Goal: Communication & Community: Answer question/provide support

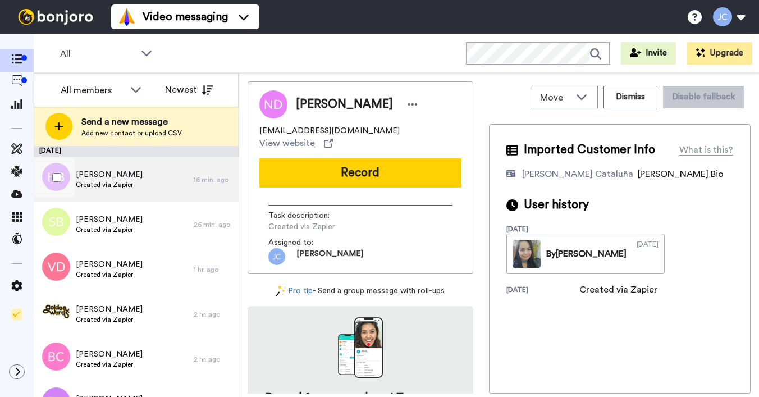
click at [106, 180] on span "Created via Zapier" at bounding box center [109, 184] width 67 height 9
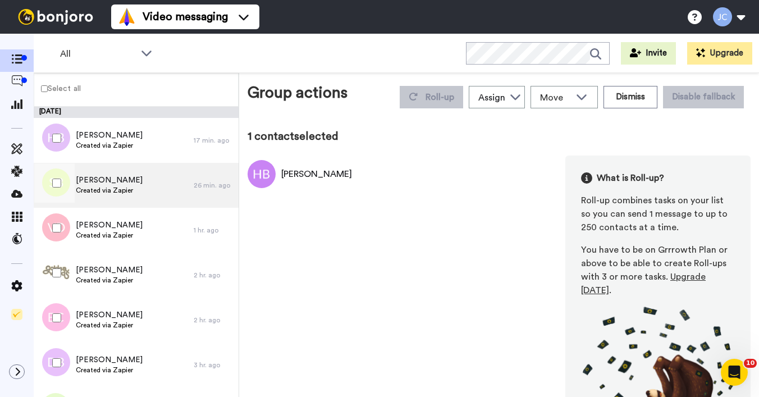
click at [102, 195] on div "Sharn Brown Created via Zapier" at bounding box center [109, 184] width 67 height 21
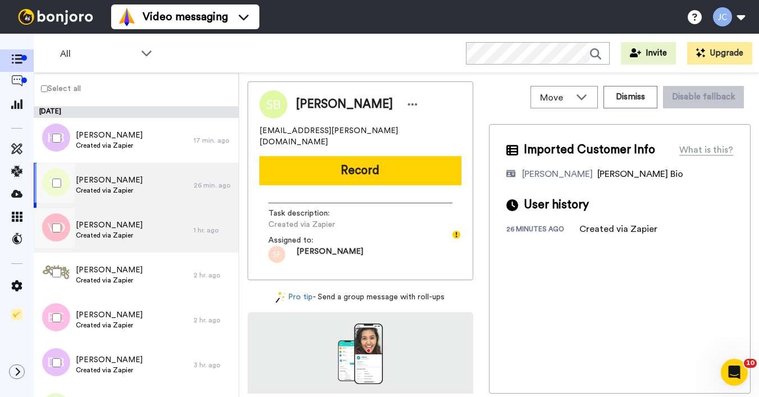
click at [102, 224] on span "Vincent D'Souza" at bounding box center [109, 224] width 67 height 11
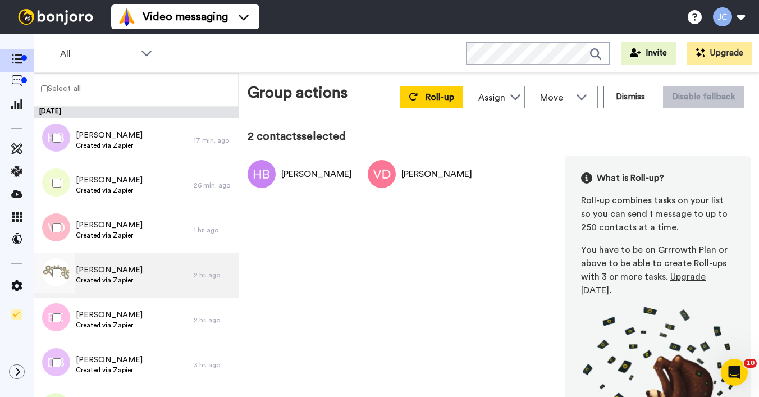
click at [94, 274] on span "[PERSON_NAME]" at bounding box center [109, 269] width 67 height 11
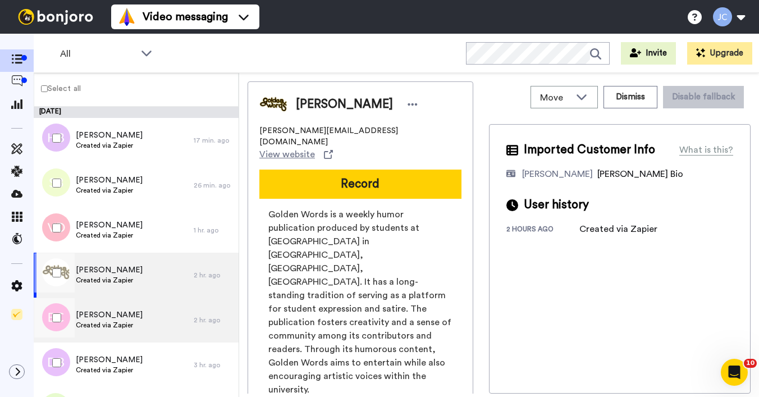
click at [98, 321] on span "Created via Zapier" at bounding box center [109, 324] width 67 height 9
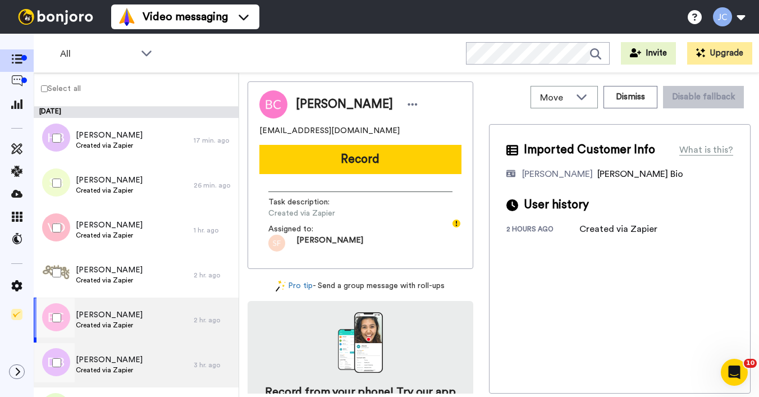
click at [95, 366] on span "Created via Zapier" at bounding box center [109, 369] width 67 height 9
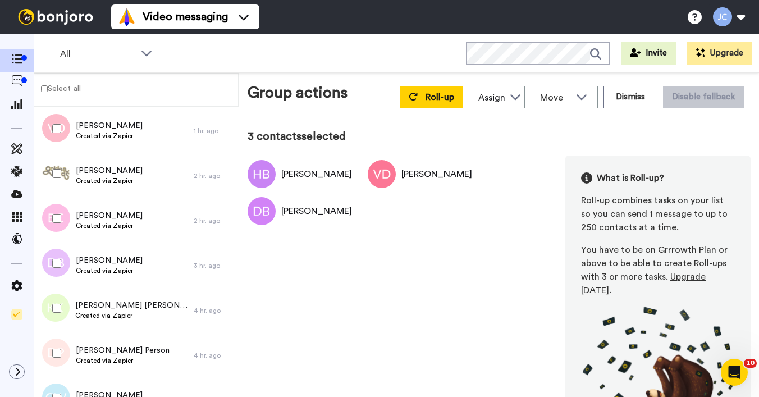
scroll to position [102, 0]
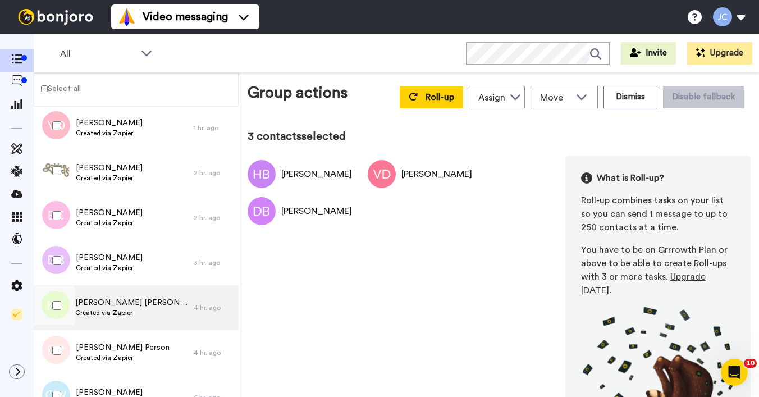
click at [105, 301] on span "Kirsten Everitt Kirsten Everitt" at bounding box center [131, 302] width 113 height 11
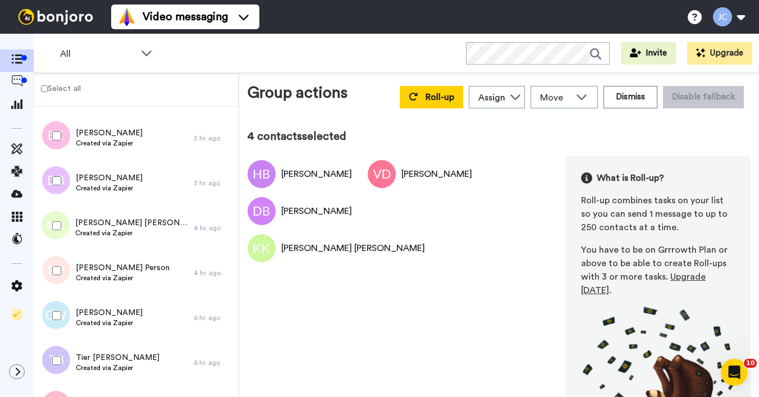
scroll to position [228, 0]
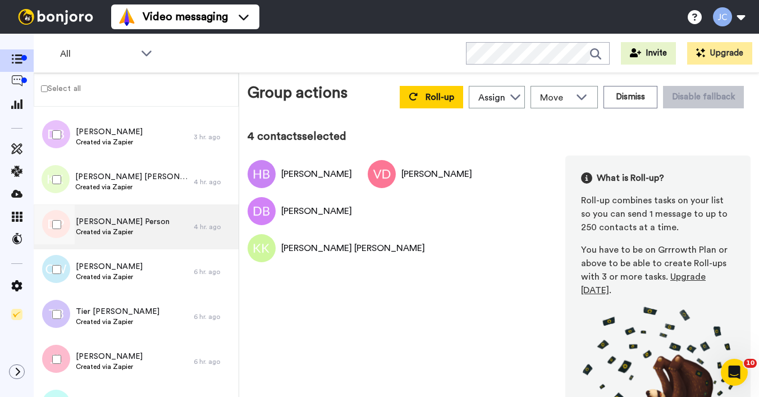
click at [102, 218] on span "[PERSON_NAME] Person" at bounding box center [123, 221] width 94 height 11
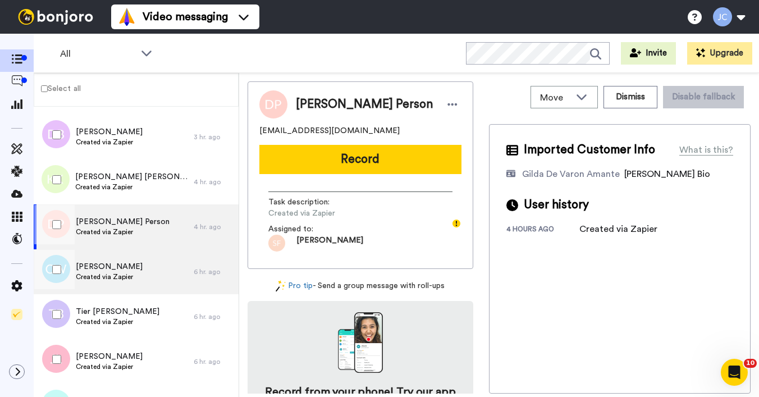
click at [98, 261] on span "[PERSON_NAME]" at bounding box center [109, 266] width 67 height 11
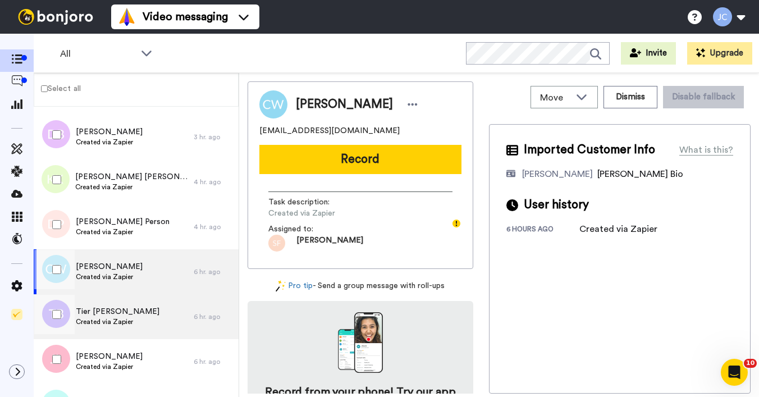
click at [103, 315] on span "Tier [PERSON_NAME]" at bounding box center [118, 311] width 84 height 11
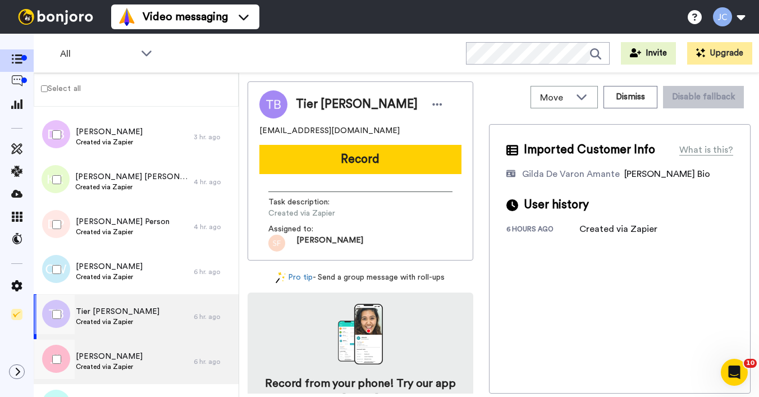
click at [105, 359] on span "JOHAN Lazet" at bounding box center [109, 356] width 67 height 11
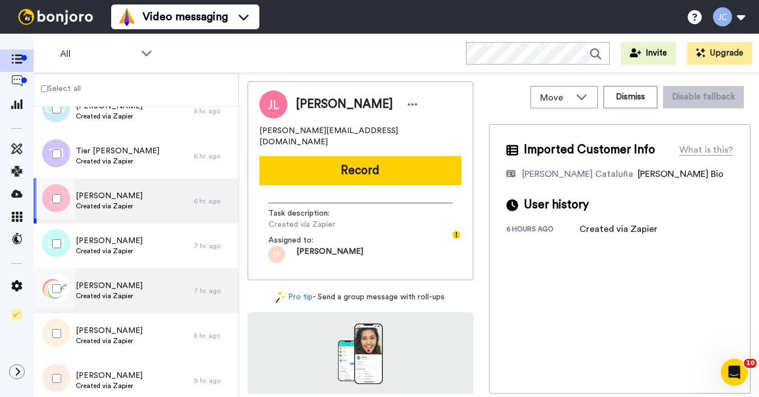
scroll to position [389, 0]
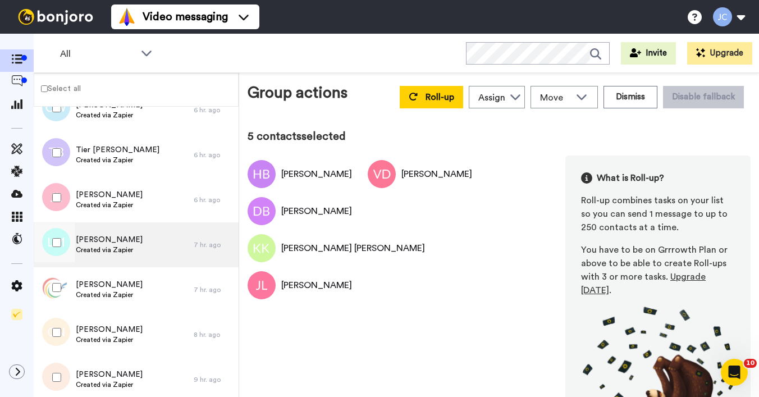
click at [97, 241] on span "[PERSON_NAME]" at bounding box center [109, 239] width 67 height 11
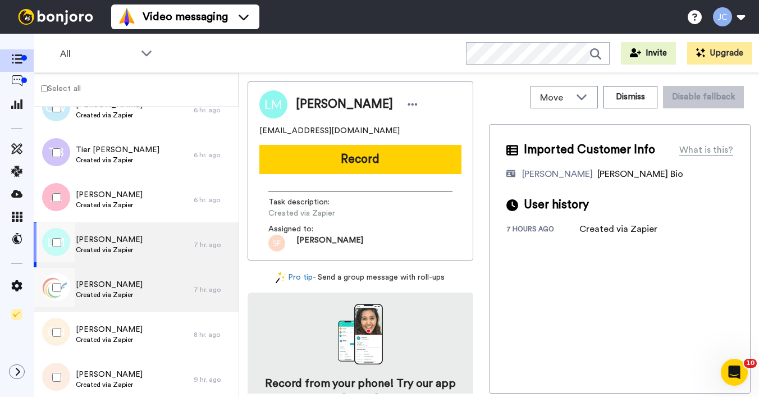
click at [93, 295] on span "Created via Zapier" at bounding box center [109, 294] width 67 height 9
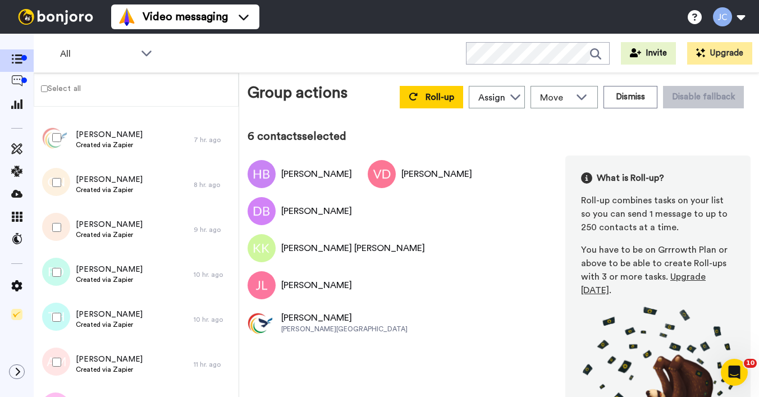
scroll to position [542, 0]
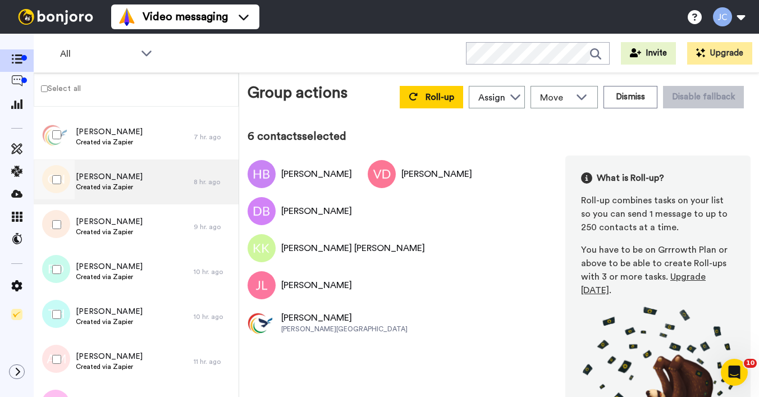
click at [91, 187] on span "Created via Zapier" at bounding box center [109, 186] width 67 height 9
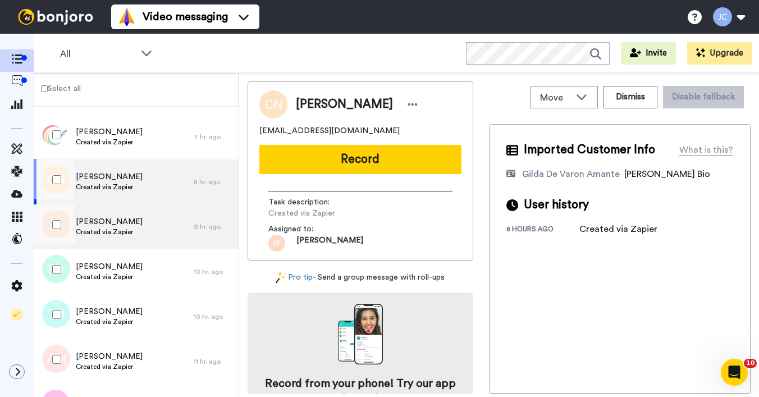
click at [94, 217] on span "Joanne Sedgman" at bounding box center [109, 221] width 67 height 11
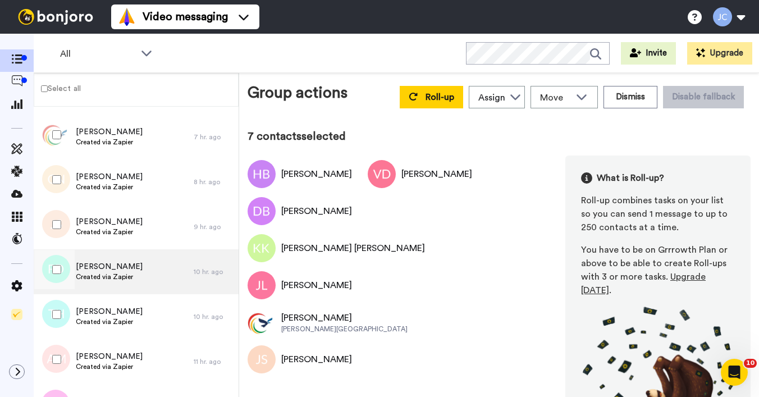
click at [91, 267] on span "Frances Dodge" at bounding box center [109, 266] width 67 height 11
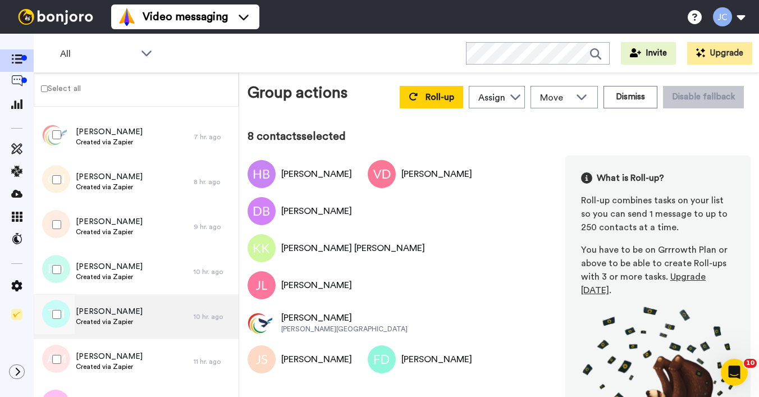
click at [91, 320] on span "Created via Zapier" at bounding box center [109, 321] width 67 height 9
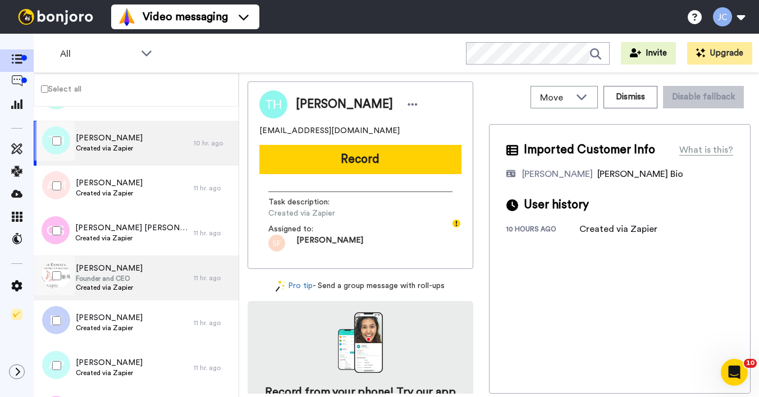
scroll to position [733, 0]
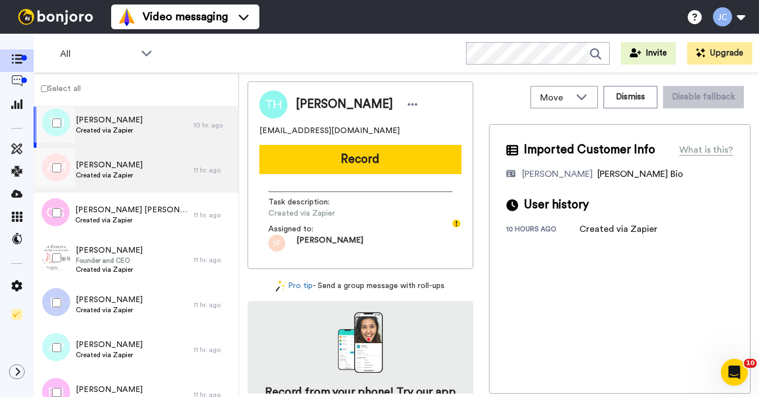
click at [110, 171] on span "Created via Zapier" at bounding box center [109, 175] width 67 height 9
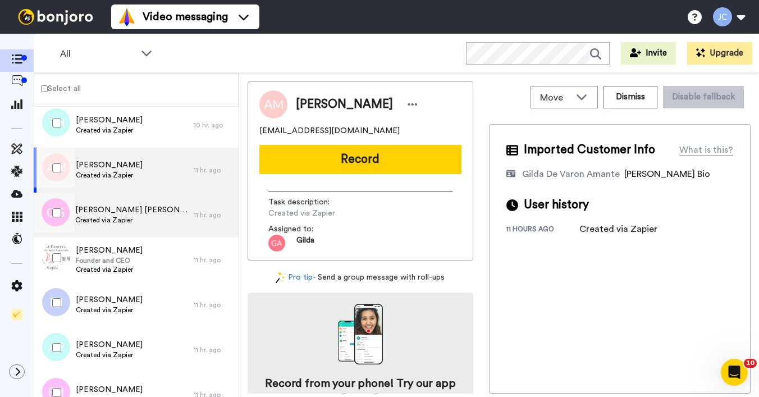
click at [107, 213] on span "[PERSON_NAME] [PERSON_NAME]" at bounding box center [131, 209] width 113 height 11
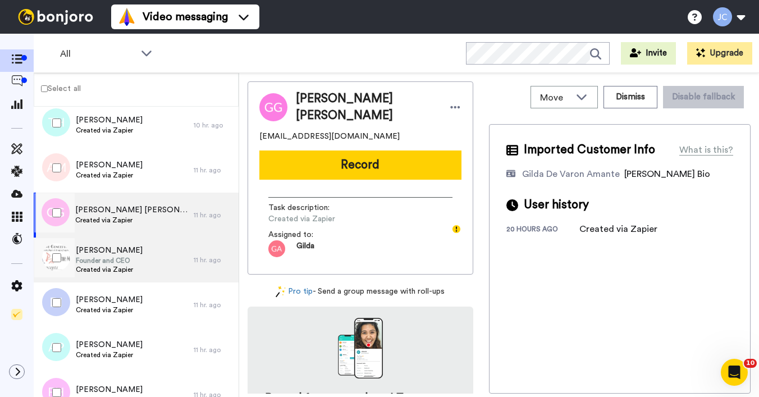
click at [100, 258] on span "Founder and CEO" at bounding box center [109, 260] width 67 height 9
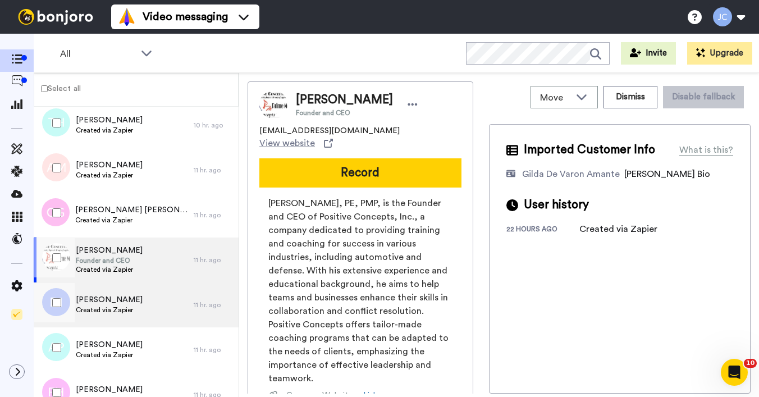
click at [111, 284] on div "Dennis Irving Created via Zapier" at bounding box center [114, 304] width 160 height 45
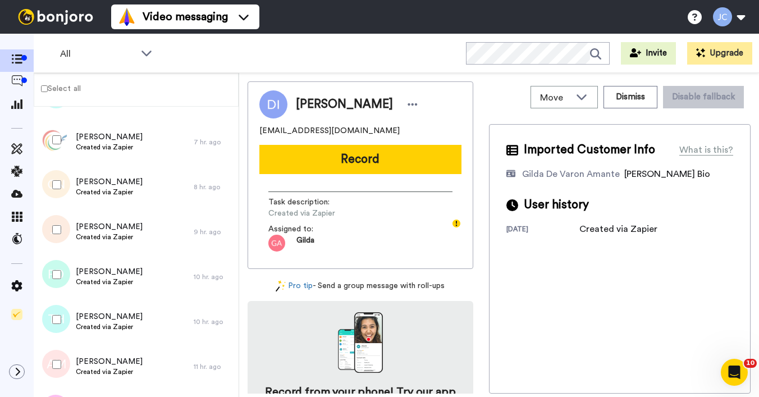
scroll to position [533, 0]
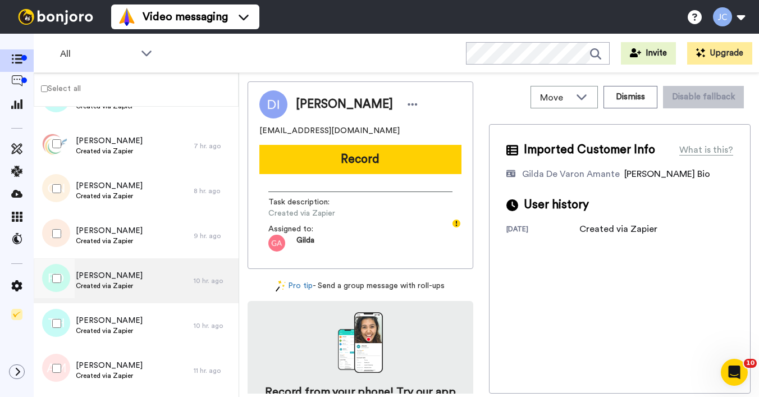
click at [90, 289] on span "Created via Zapier" at bounding box center [109, 285] width 67 height 9
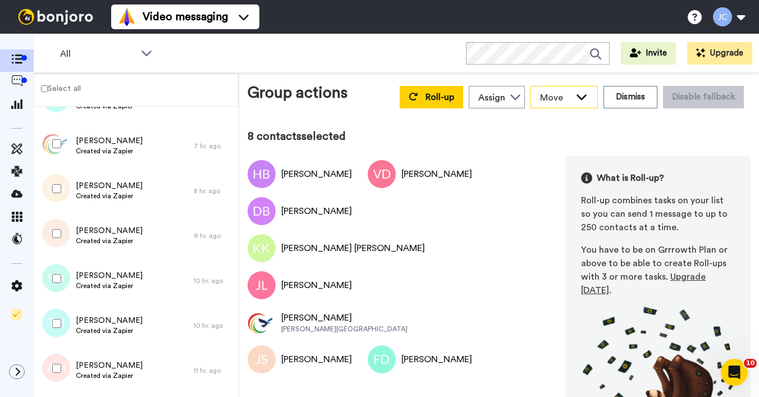
click at [562, 94] on span "Move" at bounding box center [555, 97] width 30 height 13
click at [501, 95] on div "Assign" at bounding box center [496, 97] width 55 height 22
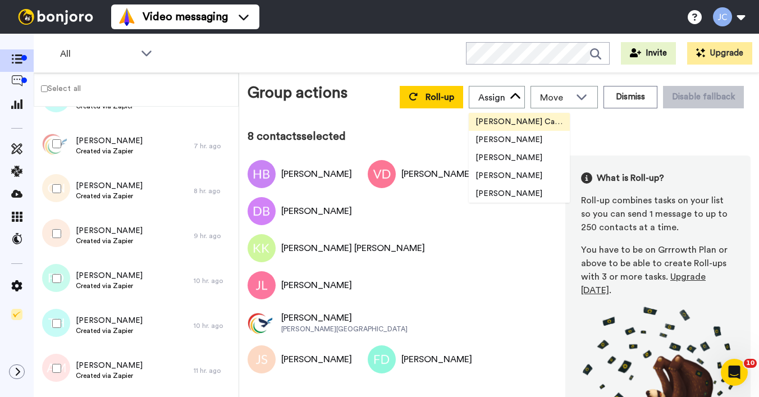
click at [496, 124] on span "[PERSON_NAME] Cataluña" at bounding box center [518, 121] width 101 height 11
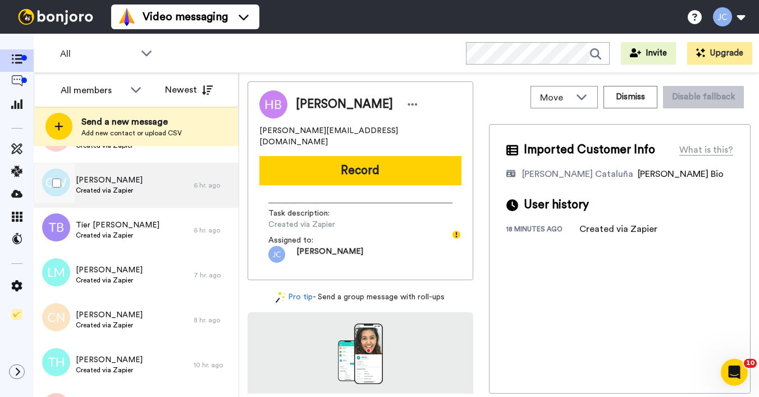
click at [135, 183] on span "[PERSON_NAME]" at bounding box center [109, 179] width 67 height 11
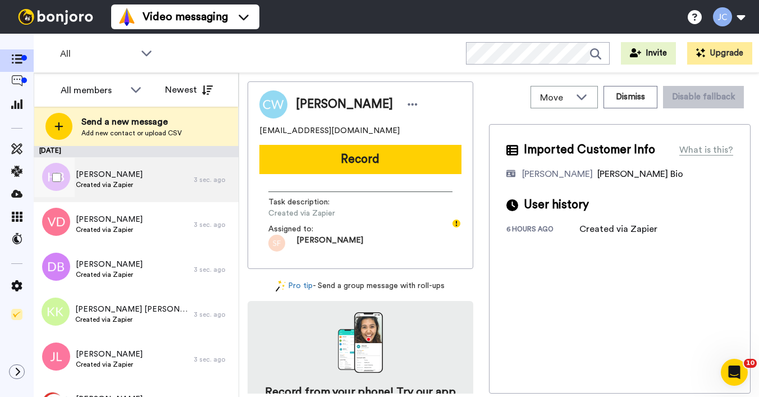
click at [107, 173] on span "Hiba Bilal" at bounding box center [109, 174] width 67 height 11
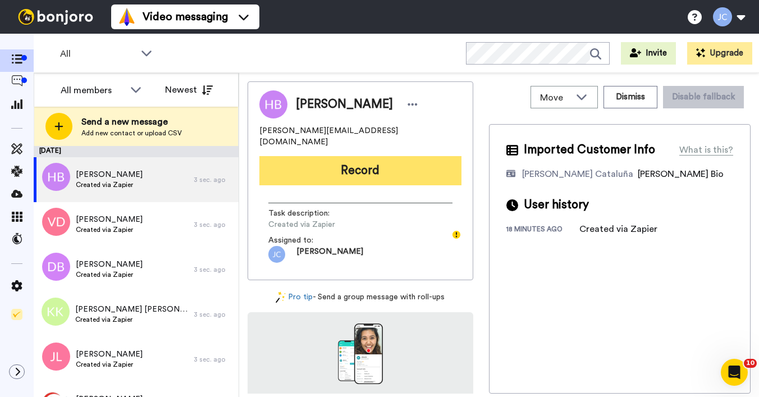
click at [314, 166] on button "Record" at bounding box center [360, 170] width 202 height 29
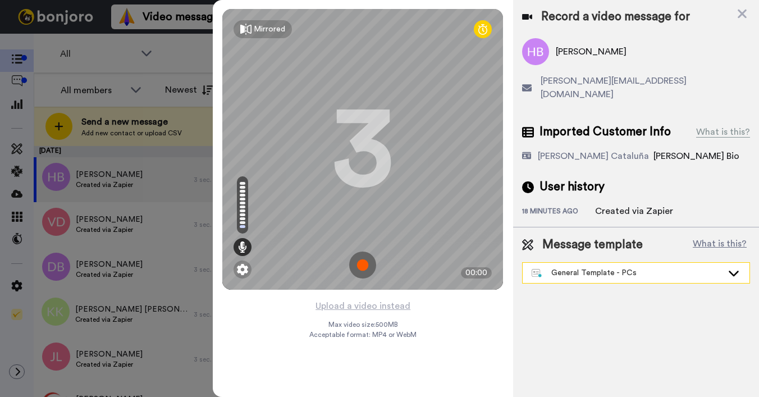
click at [594, 267] on div "General Template - PCs" at bounding box center [626, 272] width 191 height 11
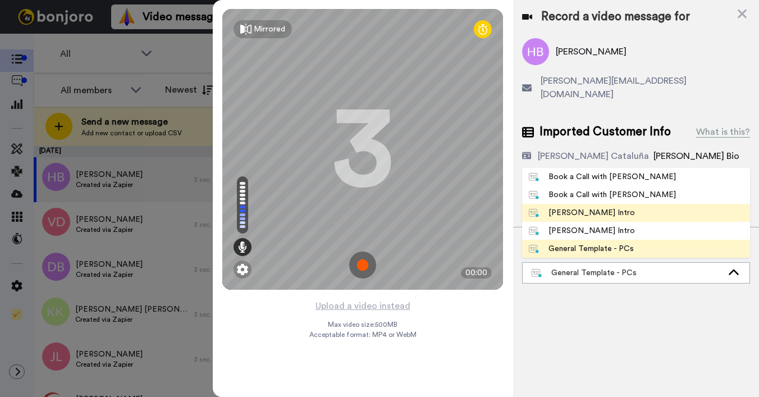
click at [585, 207] on div "Josephine Bonjoro Intro" at bounding box center [582, 212] width 106 height 11
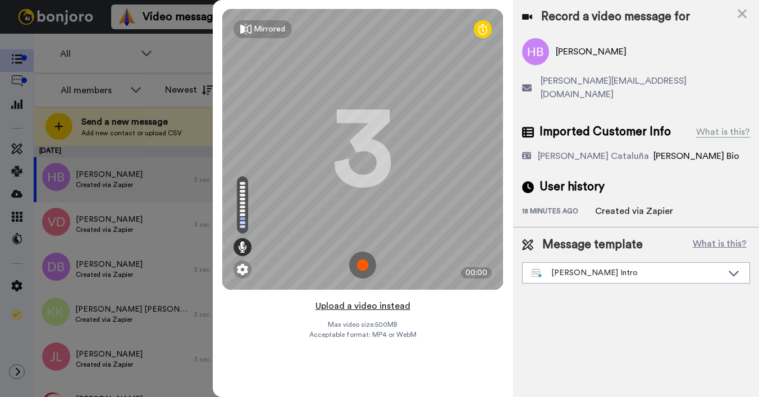
click at [366, 307] on button "Upload a video instead" at bounding box center [363, 305] width 102 height 15
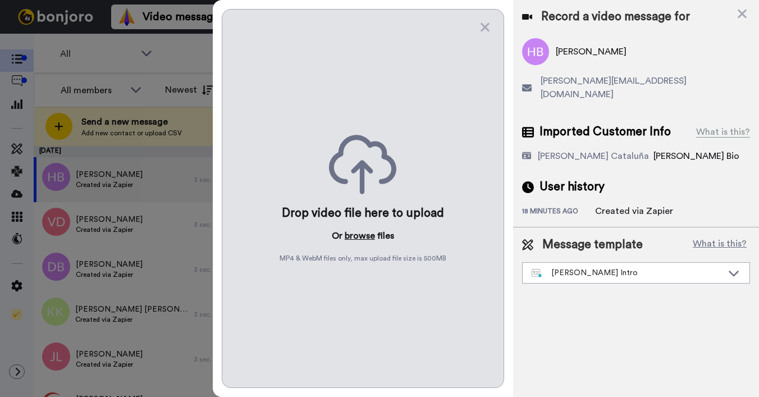
click at [352, 238] on button "browse" at bounding box center [359, 235] width 30 height 13
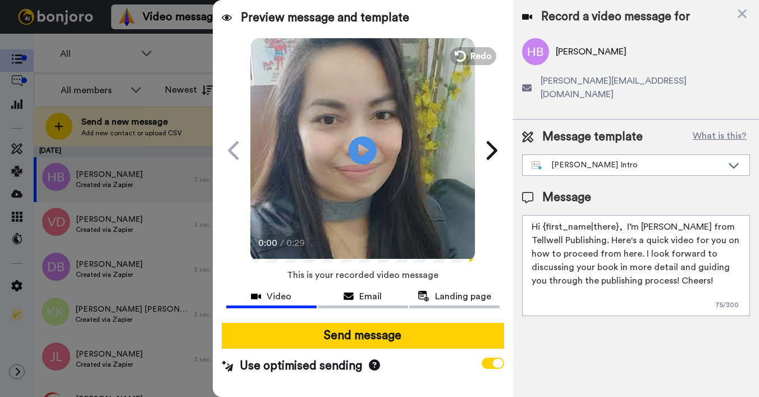
drag, startPoint x: 541, startPoint y: 214, endPoint x: 608, endPoint y: 211, distance: 66.9
click at [610, 215] on textarea "Hi {first_name|there}, I’m Joe from Tellwell Publishing. Here's a quick video f…" at bounding box center [636, 265] width 228 height 101
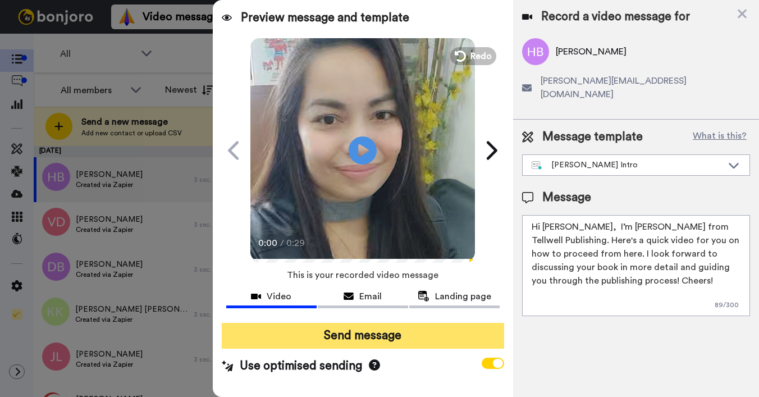
type textarea "Hi Hiba, I’m Joe from Tellwell Publishing. Here's a quick video for you on how …"
click at [405, 334] on button "Send message" at bounding box center [363, 336] width 282 height 26
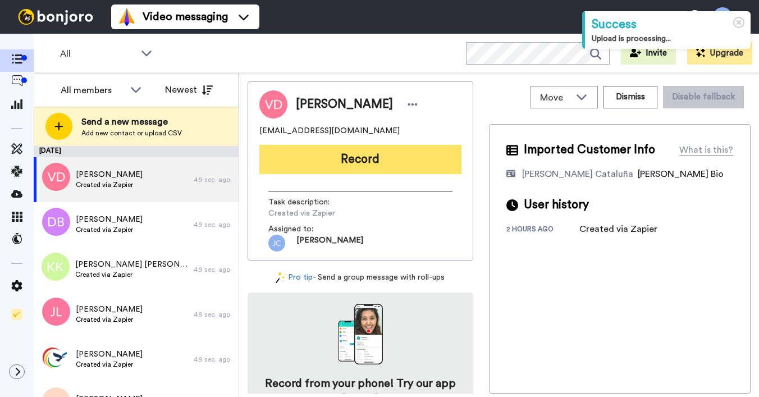
click at [328, 164] on button "Record" at bounding box center [360, 159] width 202 height 29
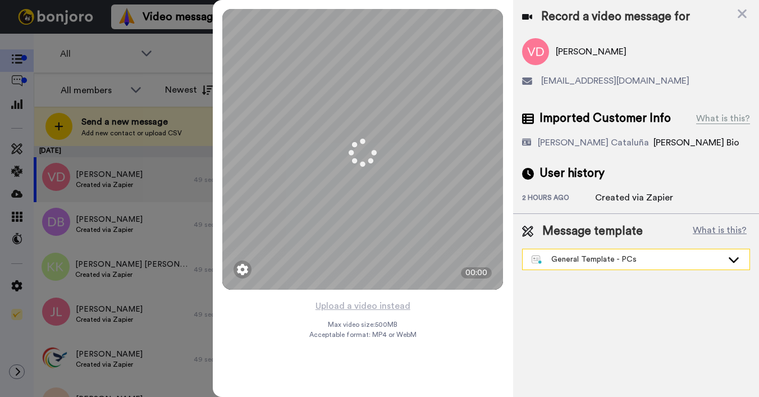
click at [580, 261] on div "General Template - PCs" at bounding box center [626, 259] width 191 height 11
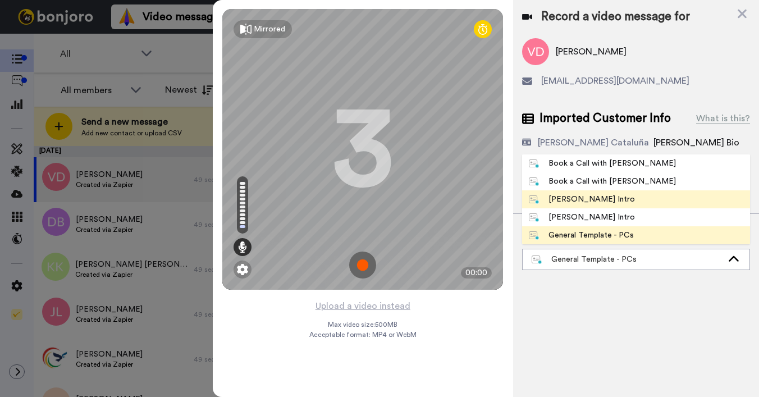
click at [567, 203] on div "[PERSON_NAME] Intro" at bounding box center [582, 199] width 106 height 11
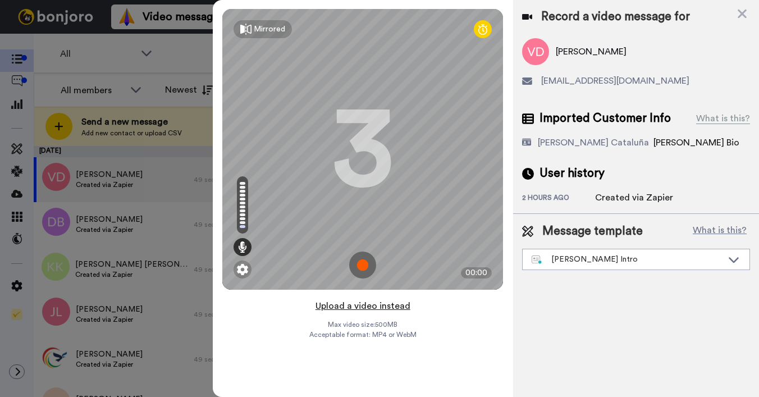
click at [371, 301] on button "Upload a video instead" at bounding box center [363, 305] width 102 height 15
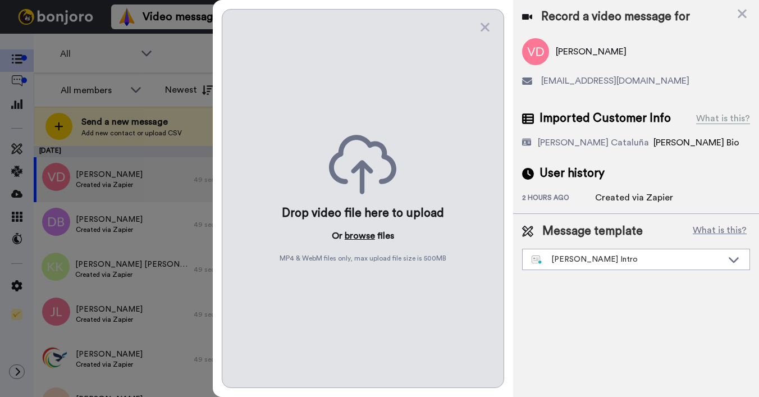
click at [356, 235] on button "browse" at bounding box center [359, 235] width 30 height 13
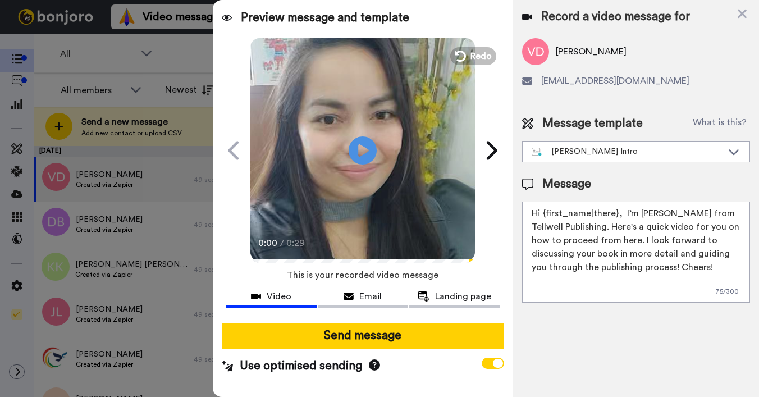
drag, startPoint x: 544, startPoint y: 212, endPoint x: 615, endPoint y: 217, distance: 72.0
click at [615, 217] on textarea "Hi {first_name|there}, I’m [PERSON_NAME] from Tellwell Publishing. Here's a qui…" at bounding box center [636, 251] width 228 height 101
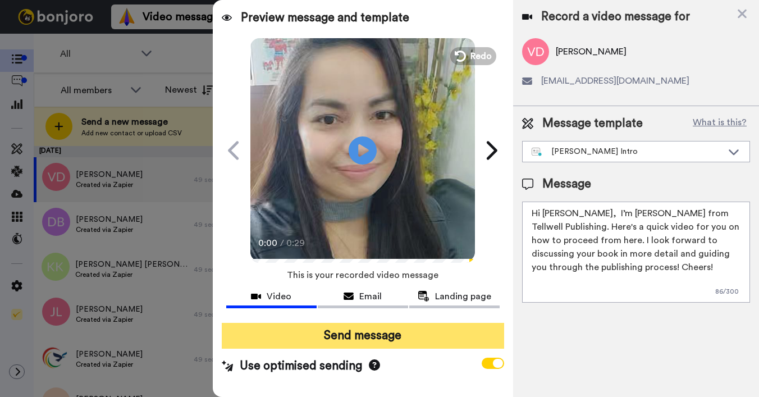
type textarea "Hi Vincent, I’m Joe from Tellwell Publishing. Here's a quick video for you on h…"
click at [398, 334] on button "Send message" at bounding box center [363, 336] width 282 height 26
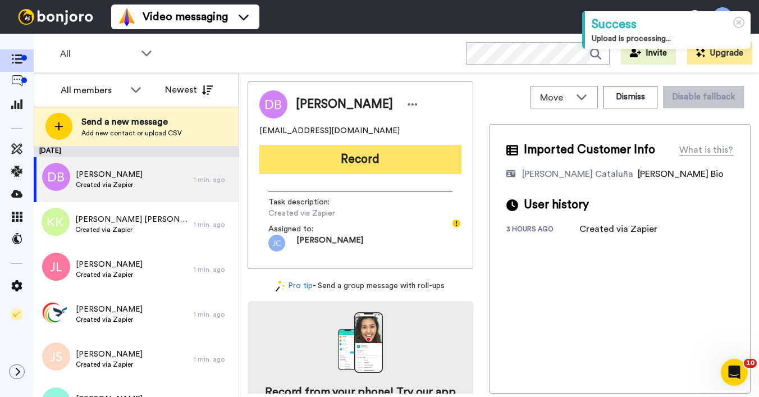
click at [324, 165] on button "Record" at bounding box center [360, 159] width 202 height 29
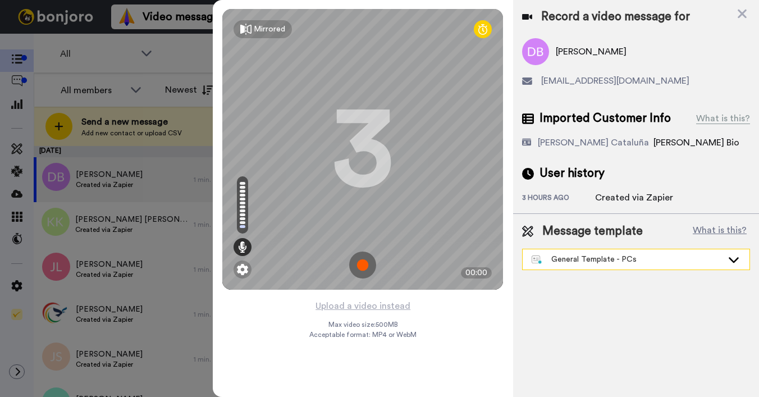
click at [573, 259] on div "General Template - PCs" at bounding box center [626, 259] width 191 height 11
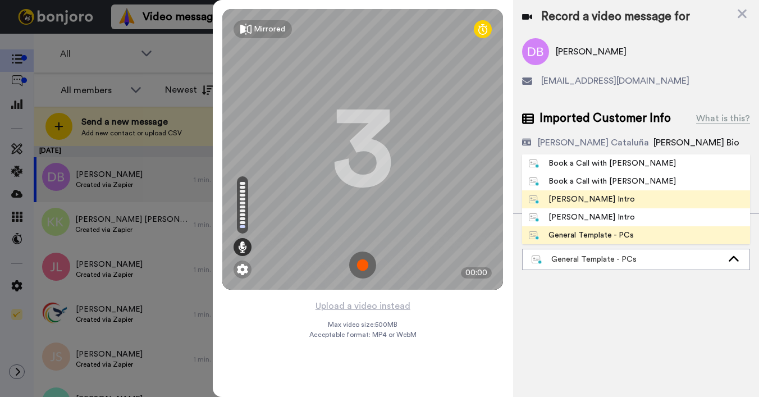
click at [582, 201] on div "[PERSON_NAME] Intro" at bounding box center [582, 199] width 106 height 11
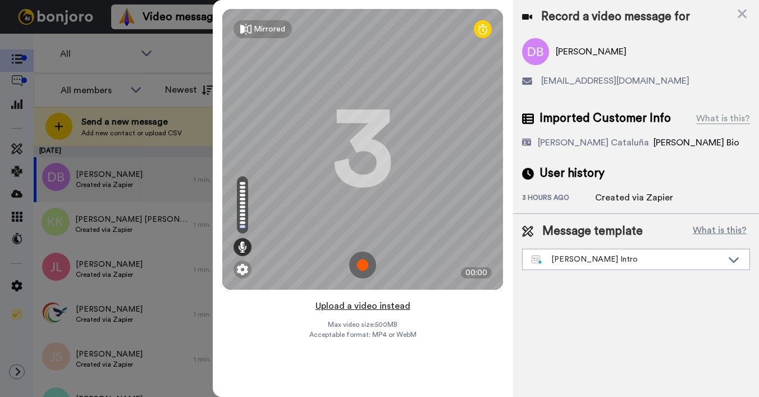
click at [367, 304] on button "Upload a video instead" at bounding box center [363, 305] width 102 height 15
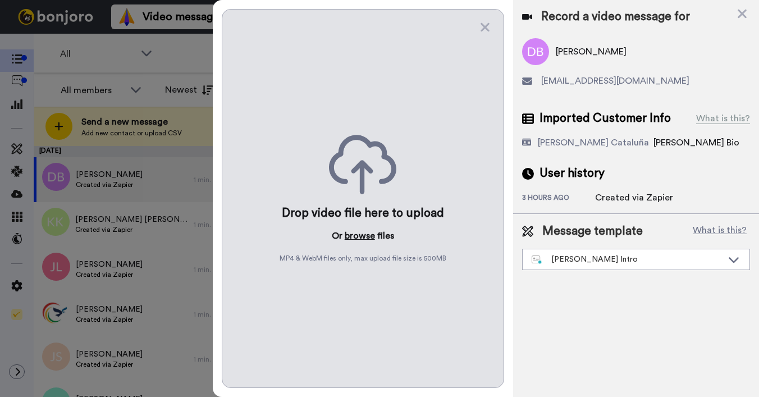
click at [358, 241] on button "browse" at bounding box center [359, 235] width 30 height 13
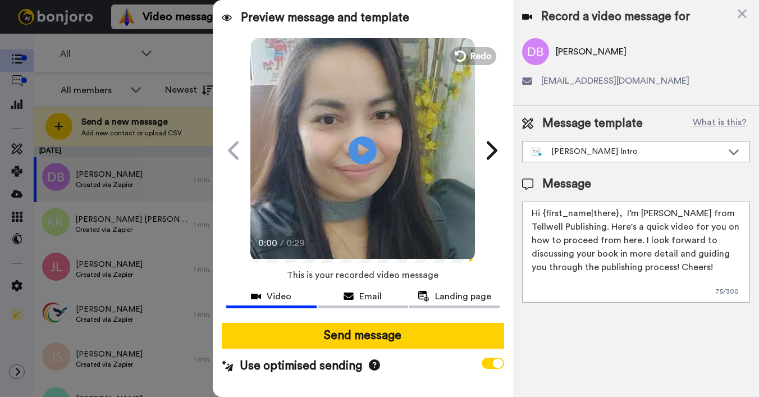
drag, startPoint x: 543, startPoint y: 215, endPoint x: 615, endPoint y: 208, distance: 72.1
click at [615, 210] on textarea "Hi {first_name|there}, I’m [PERSON_NAME] from Tellwell Publishing. Here's a qui…" at bounding box center [636, 251] width 228 height 101
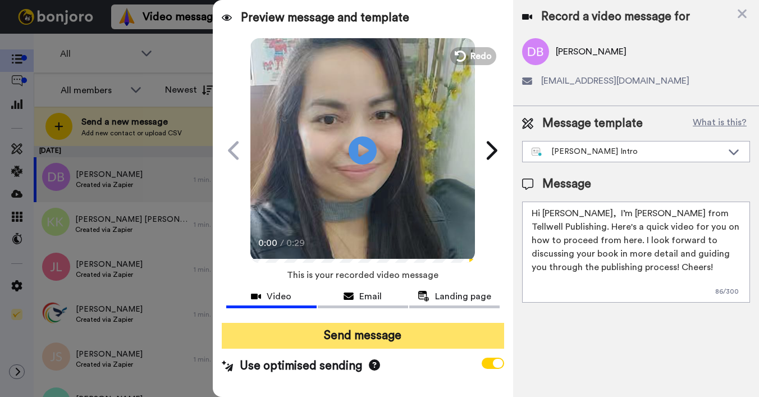
type textarea "Hi Dominic, I’m Joe from Tellwell Publishing. Here's a quick video for you on h…"
click at [455, 336] on button "Send message" at bounding box center [363, 336] width 282 height 26
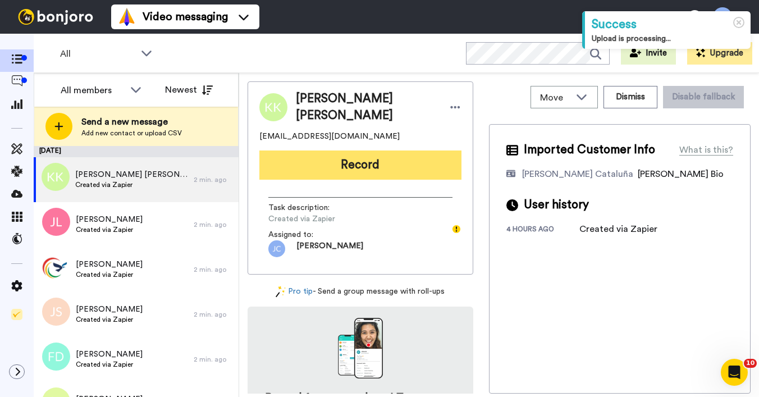
click at [335, 166] on button "Record" at bounding box center [360, 164] width 202 height 29
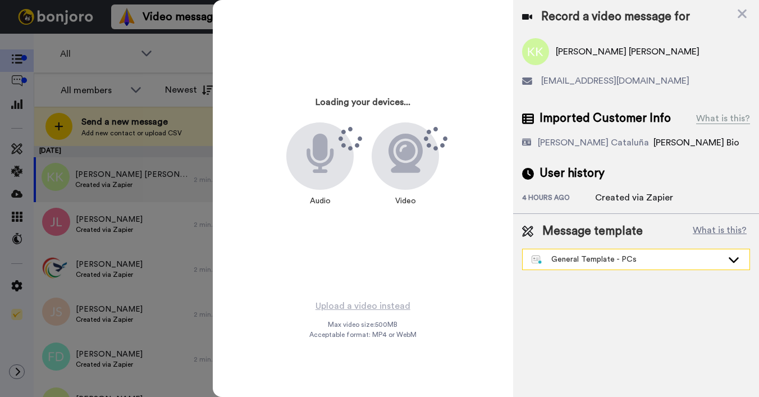
click at [578, 259] on div "General Template - PCs" at bounding box center [626, 259] width 191 height 11
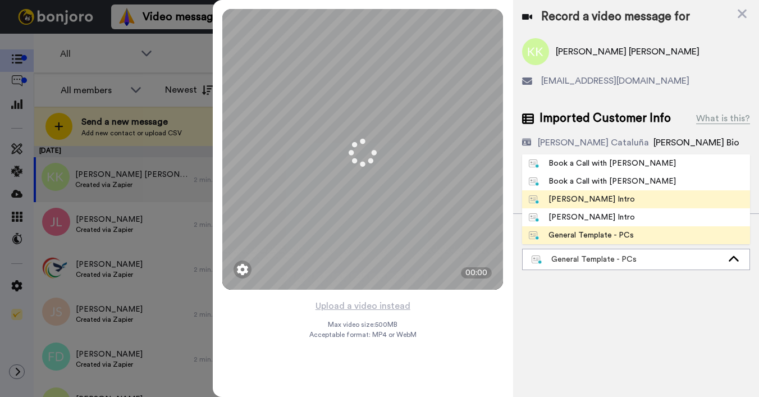
click at [576, 197] on div "[PERSON_NAME] Intro" at bounding box center [582, 199] width 106 height 11
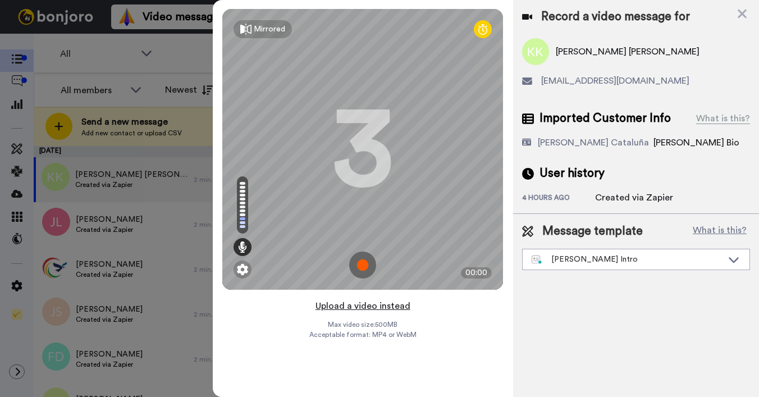
click at [360, 307] on button "Upload a video instead" at bounding box center [363, 305] width 102 height 15
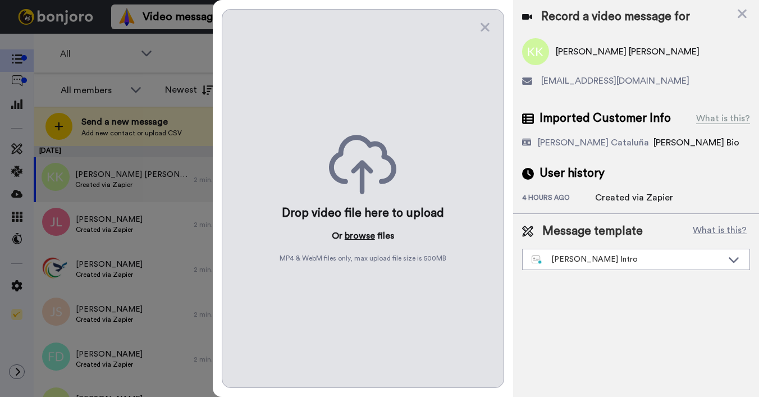
click at [351, 233] on button "browse" at bounding box center [359, 235] width 30 height 13
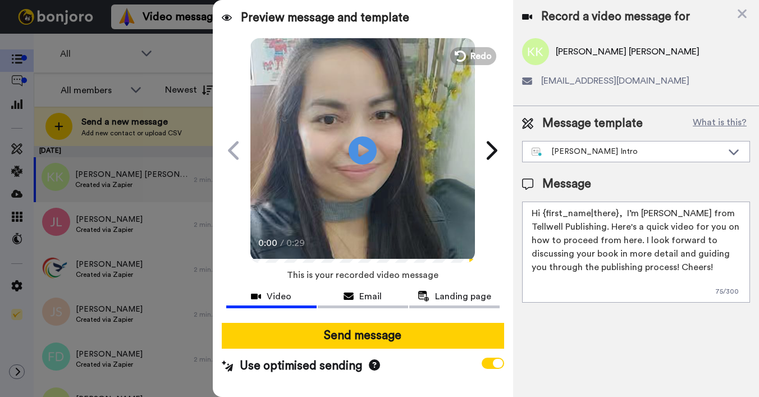
drag, startPoint x: 544, startPoint y: 212, endPoint x: 613, endPoint y: 206, distance: 69.3
click at [615, 208] on textarea "Hi {first_name|there}, I’m [PERSON_NAME] from Tellwell Publishing. Here's a qui…" at bounding box center [636, 251] width 228 height 101
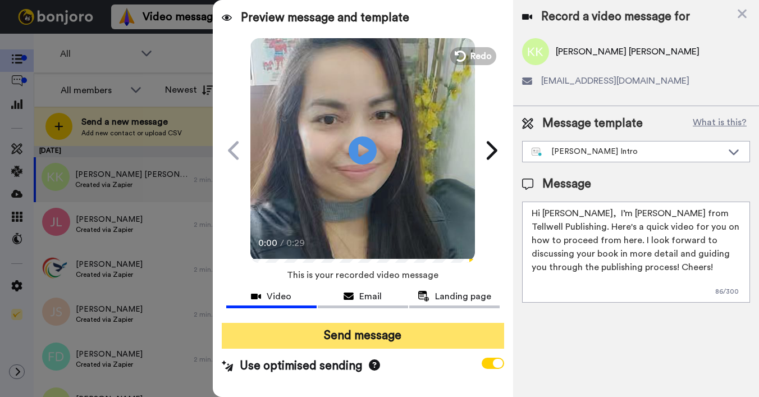
type textarea "Hi Kirsten, I’m Joe from Tellwell Publishing. Here's a quick video for you on h…"
click at [412, 339] on button "Send message" at bounding box center [363, 336] width 282 height 26
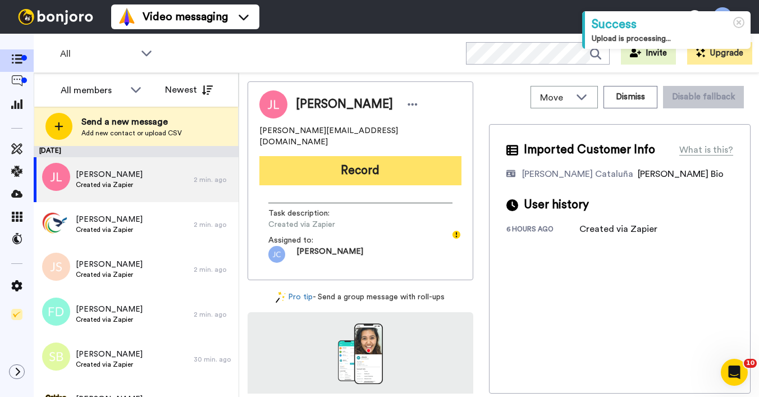
click at [372, 166] on button "Record" at bounding box center [360, 170] width 202 height 29
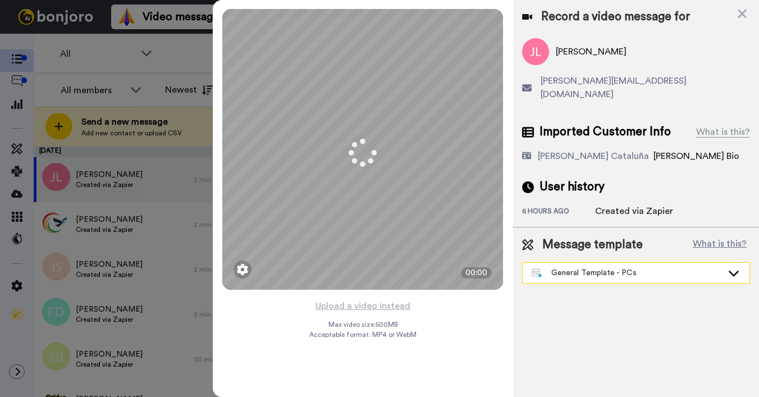
click at [576, 267] on div "General Template - PCs" at bounding box center [626, 272] width 191 height 11
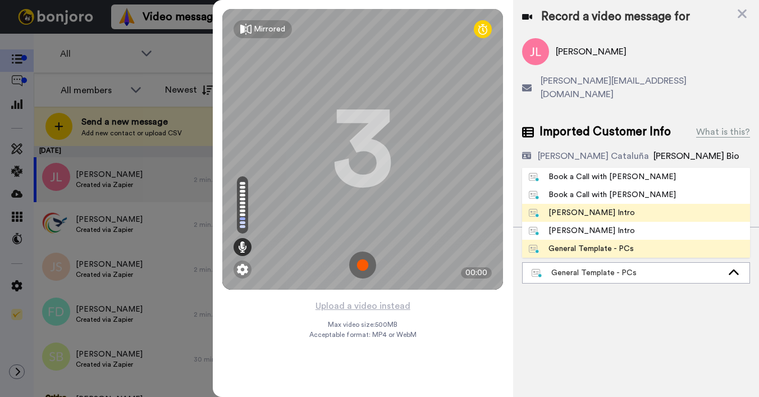
click at [581, 207] on div "[PERSON_NAME] Intro" at bounding box center [582, 212] width 106 height 11
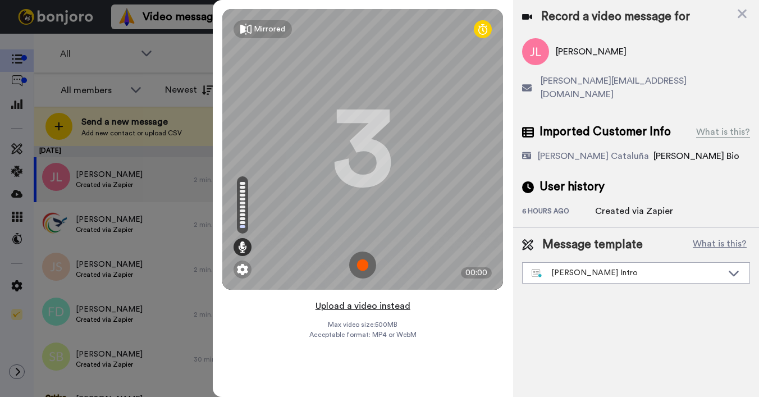
click at [348, 307] on button "Upload a video instead" at bounding box center [363, 305] width 102 height 15
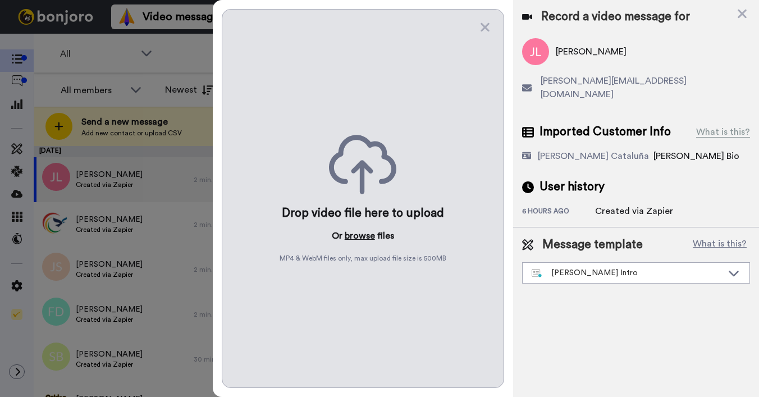
click at [358, 237] on button "browse" at bounding box center [359, 235] width 30 height 13
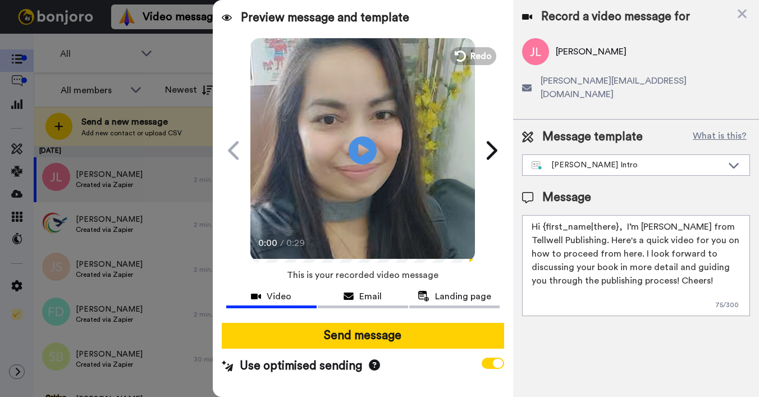
drag, startPoint x: 543, startPoint y: 214, endPoint x: 615, endPoint y: 214, distance: 72.4
click at [615, 215] on textarea "Hi {first_name|there}, I’m [PERSON_NAME] from Tellwell Publishing. Here's a qui…" at bounding box center [636, 265] width 228 height 101
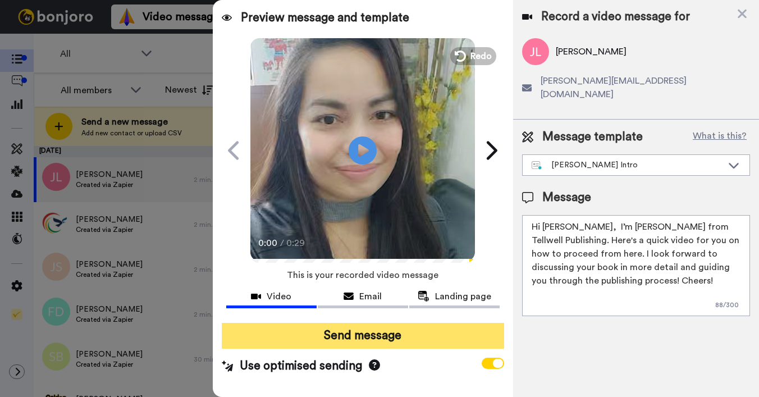
type textarea "Hi Johan, I’m Joe from Tellwell Publishing. Here's a quick video for you on how…"
click at [398, 339] on button "Send message" at bounding box center [363, 336] width 282 height 26
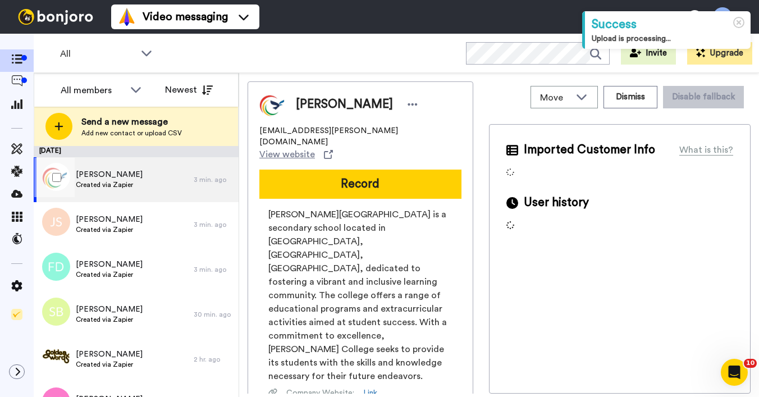
click at [109, 182] on span "Created via Zapier" at bounding box center [109, 184] width 67 height 9
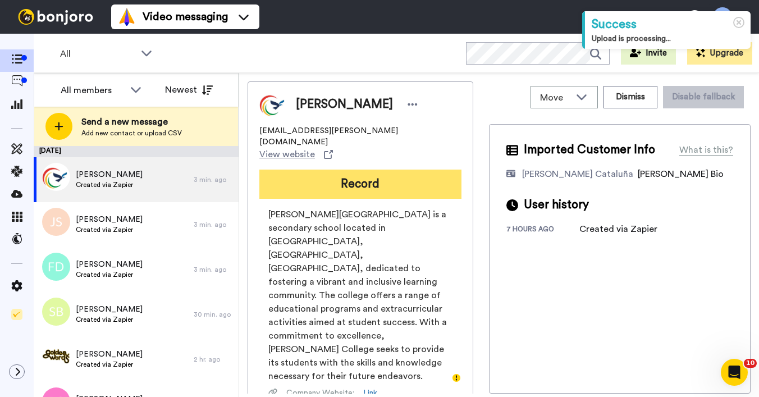
click at [314, 169] on button "Record" at bounding box center [360, 183] width 202 height 29
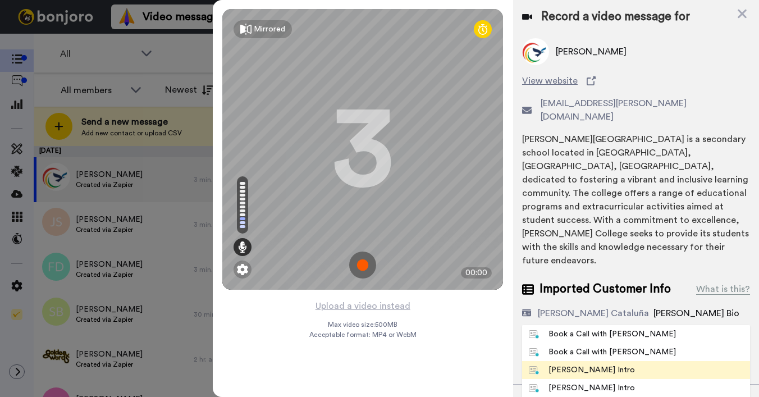
click at [581, 364] on div "[PERSON_NAME] Intro" at bounding box center [582, 369] width 106 height 11
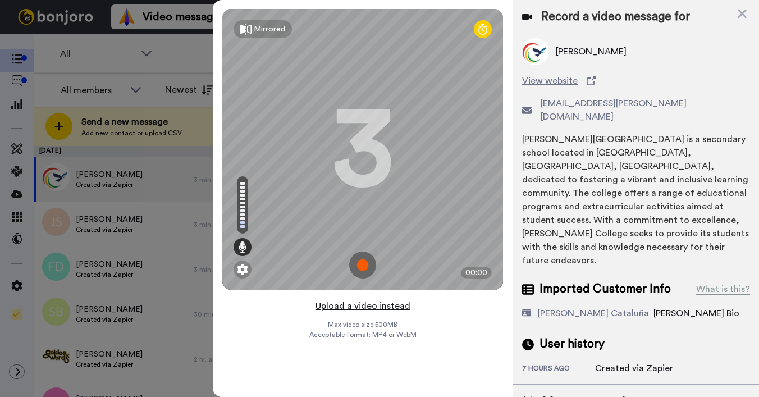
click at [386, 304] on button "Upload a video instead" at bounding box center [363, 305] width 102 height 15
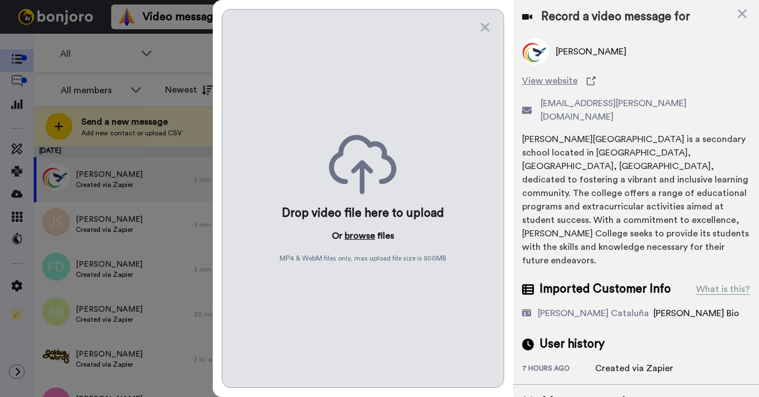
click at [353, 238] on button "browse" at bounding box center [359, 235] width 30 height 13
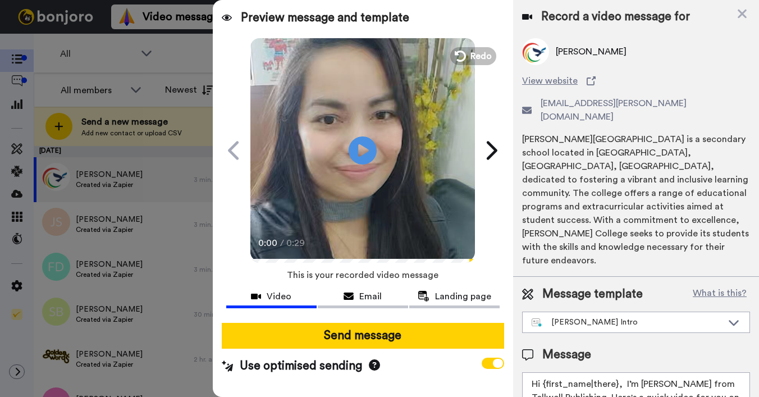
drag, startPoint x: 544, startPoint y: 341, endPoint x: 616, endPoint y: 343, distance: 71.9
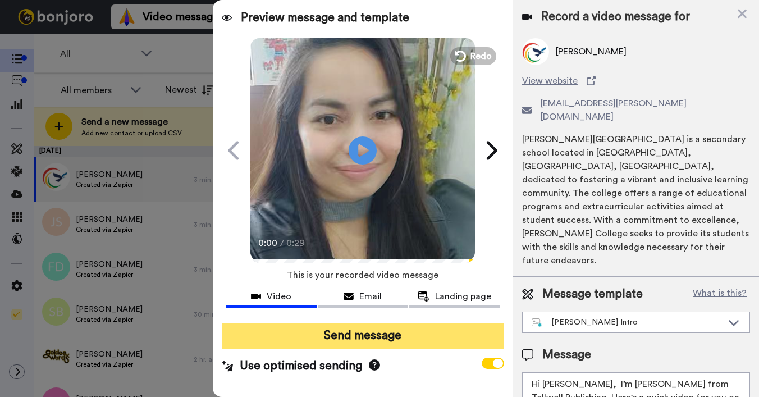
type textarea "Hi Xavier, I’m Joe from Tellwell Publishing. Here's a quick video for you on ho…"
click at [464, 340] on button "Send message" at bounding box center [363, 336] width 282 height 26
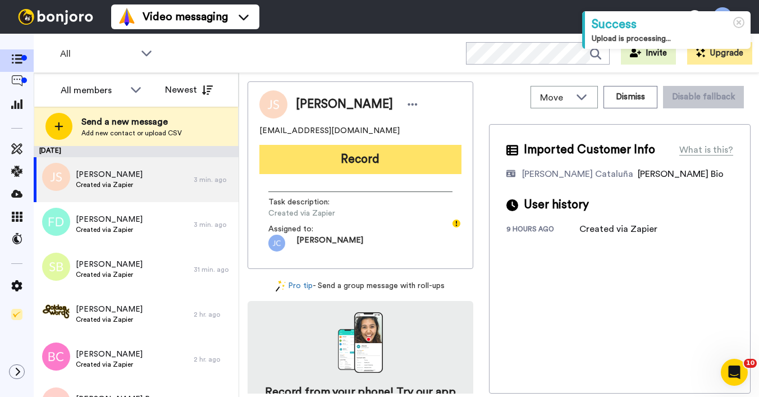
click at [321, 160] on button "Record" at bounding box center [360, 159] width 202 height 29
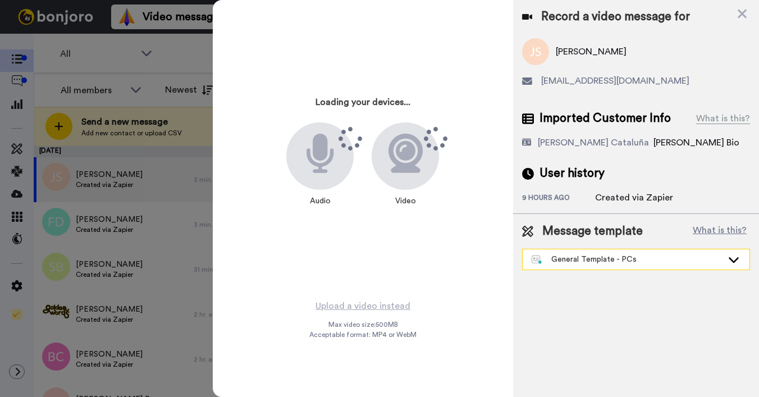
click at [579, 261] on div "General Template - PCs" at bounding box center [626, 259] width 191 height 11
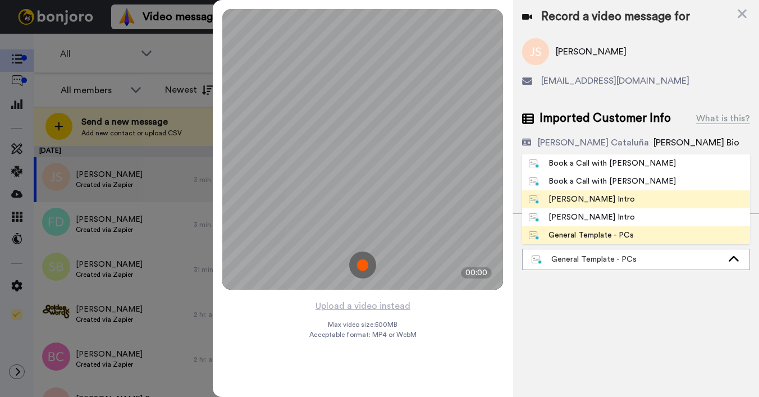
click at [578, 197] on div "[PERSON_NAME] Intro" at bounding box center [582, 199] width 106 height 11
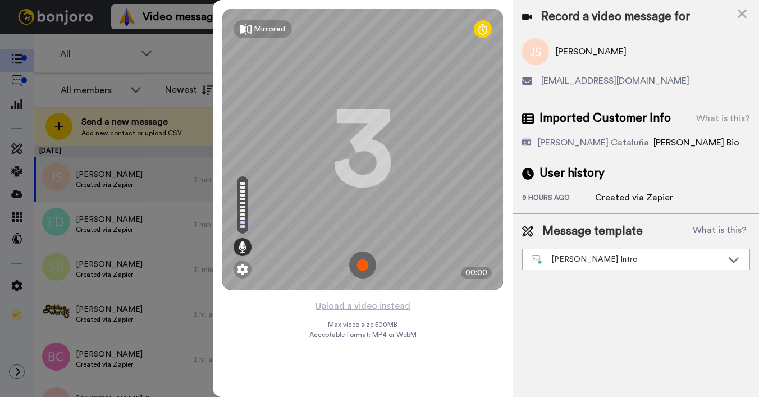
click at [375, 305] on button "Upload a video instead" at bounding box center [363, 305] width 102 height 15
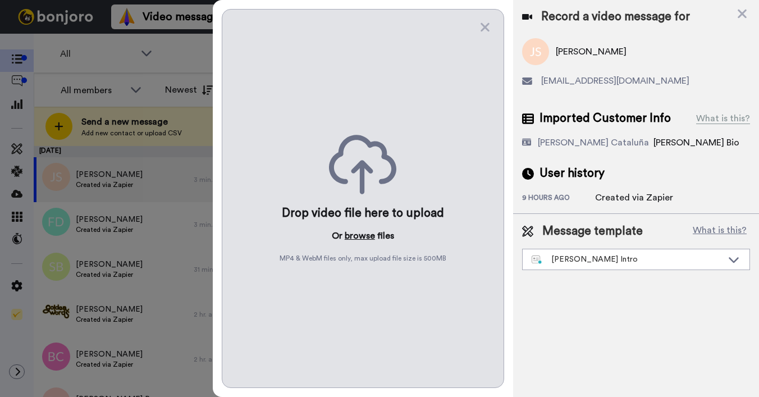
click at [355, 237] on button "browse" at bounding box center [359, 235] width 30 height 13
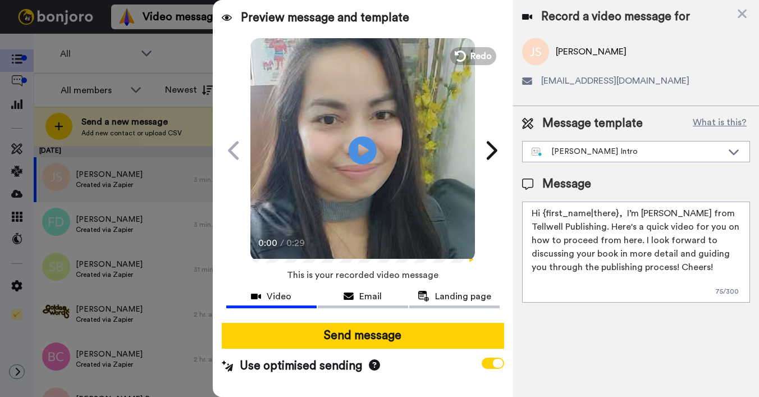
drag, startPoint x: 543, startPoint y: 215, endPoint x: 615, endPoint y: 217, distance: 71.8
click at [615, 217] on textarea "Hi {first_name|there}, I’m Joe from Tellwell Publishing. Here's a quick video f…" at bounding box center [636, 251] width 228 height 101
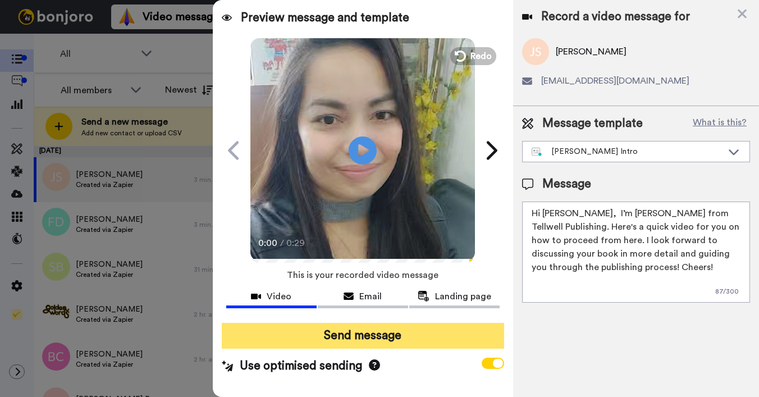
type textarea "Hi Joanne, I’m Joe from Tellwell Publishing. Here's a quick video for you on ho…"
click at [461, 333] on button "Send message" at bounding box center [363, 336] width 282 height 26
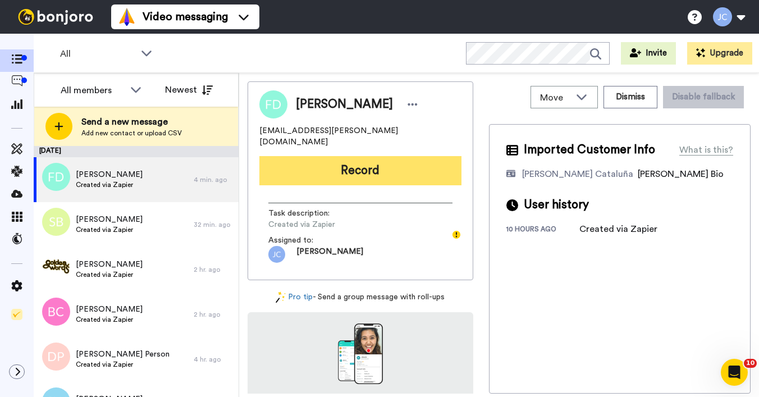
click at [419, 158] on button "Record" at bounding box center [360, 170] width 202 height 29
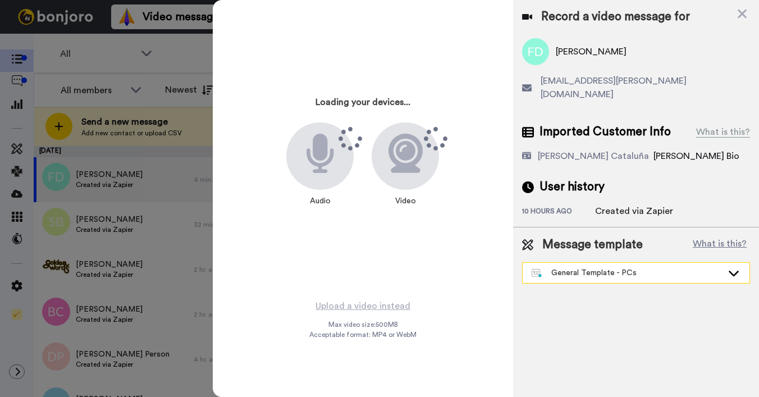
click at [592, 267] on div "General Template - PCs" at bounding box center [626, 272] width 191 height 11
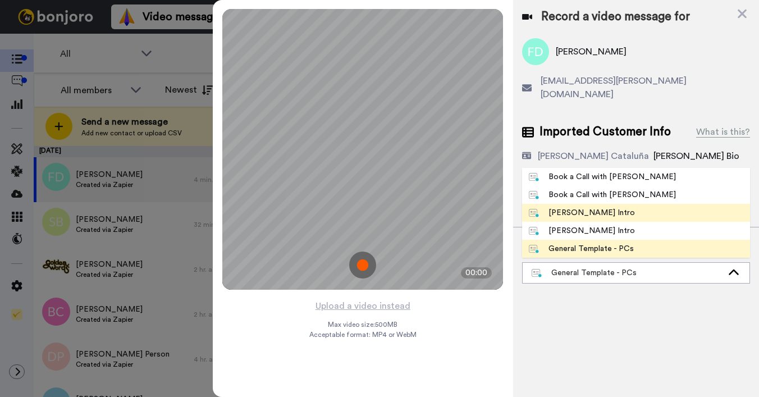
click at [596, 207] on div "Josephine Bonjoro Intro" at bounding box center [582, 212] width 106 height 11
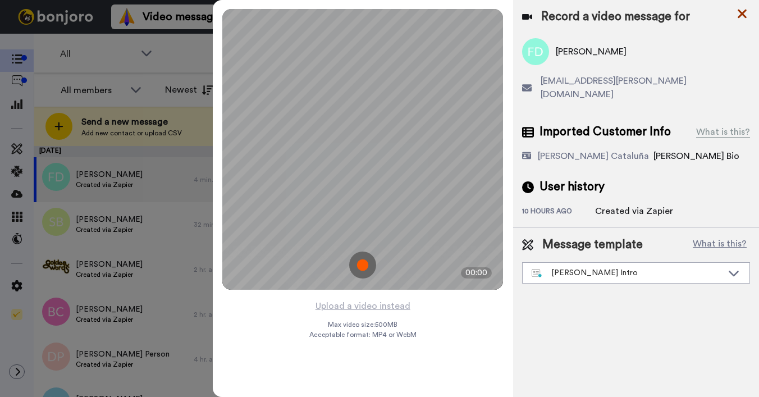
click at [744, 12] on icon at bounding box center [741, 14] width 9 height 9
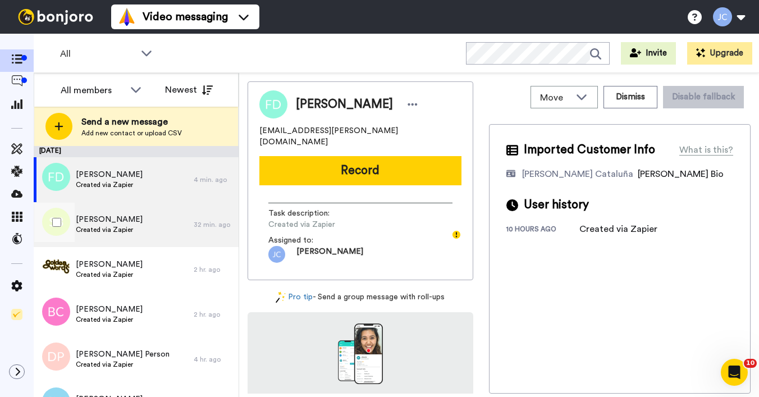
click at [121, 232] on span "Created via Zapier" at bounding box center [109, 229] width 67 height 9
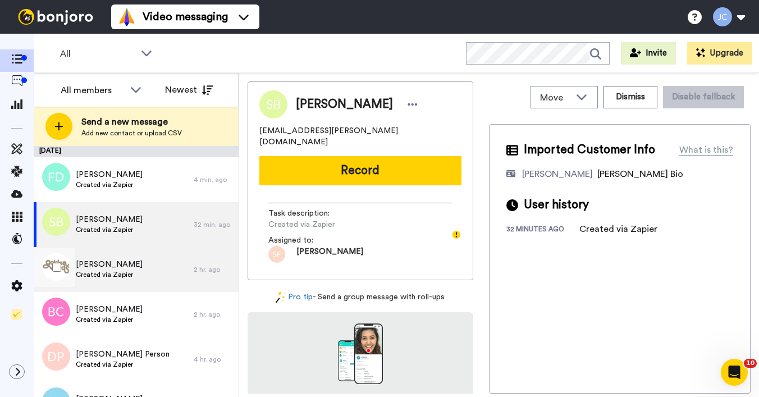
click at [105, 265] on span "[PERSON_NAME]" at bounding box center [109, 264] width 67 height 11
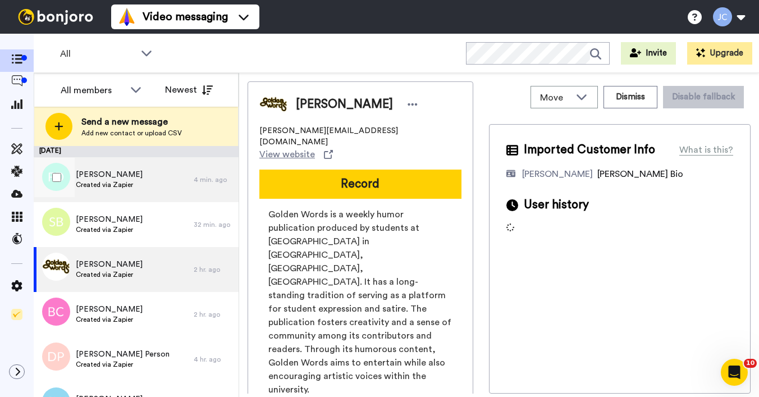
click at [146, 178] on div "Frances Dodge Created via Zapier" at bounding box center [114, 179] width 160 height 45
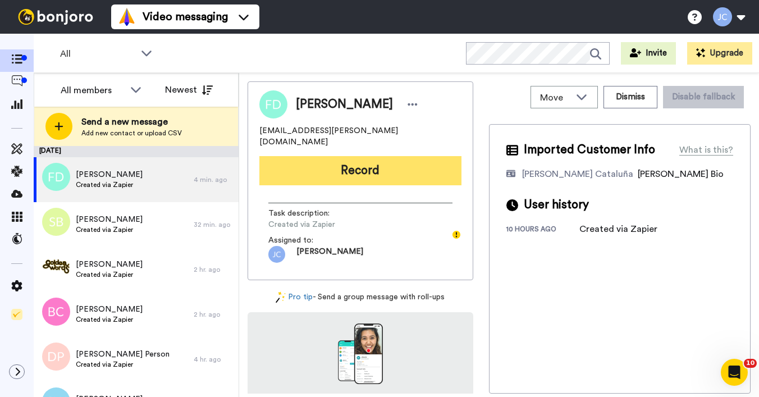
click at [329, 156] on button "Record" at bounding box center [360, 170] width 202 height 29
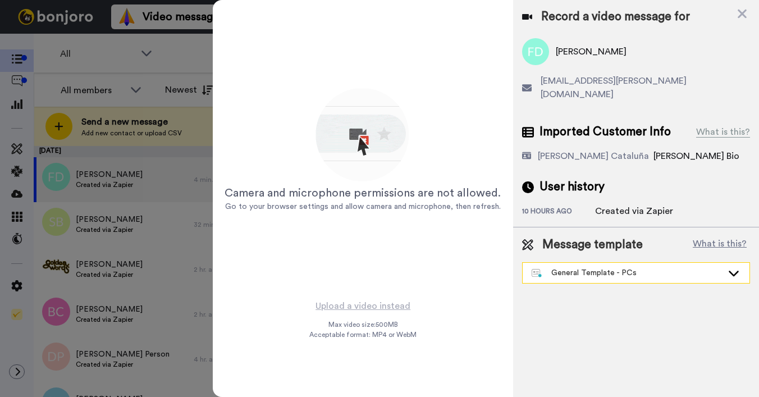
click at [570, 267] on div "General Template - PCs" at bounding box center [626, 272] width 191 height 11
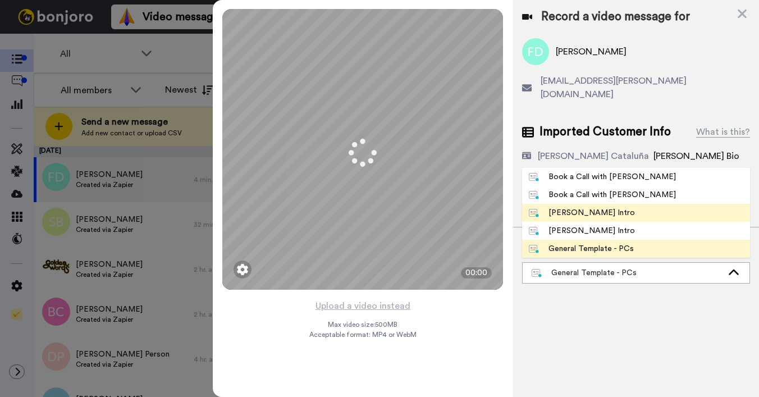
click at [575, 207] on div "Josephine Bonjoro Intro" at bounding box center [582, 212] width 106 height 11
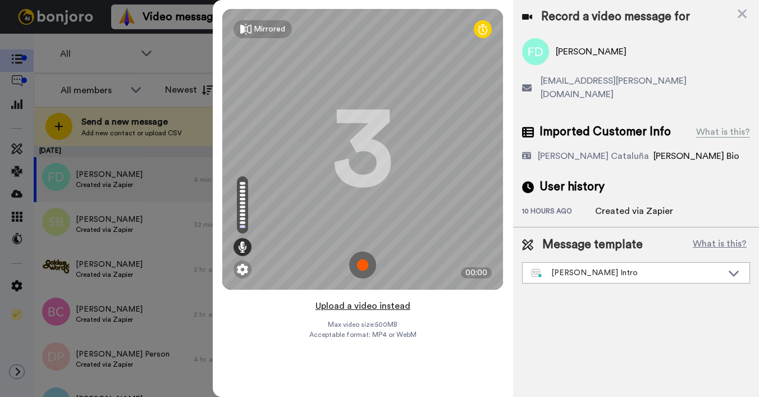
click at [376, 306] on button "Upload a video instead" at bounding box center [363, 305] width 102 height 15
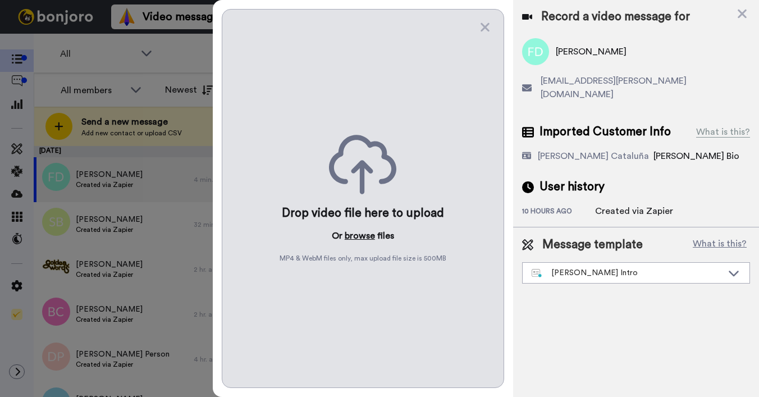
click at [359, 234] on button "browse" at bounding box center [359, 235] width 30 height 13
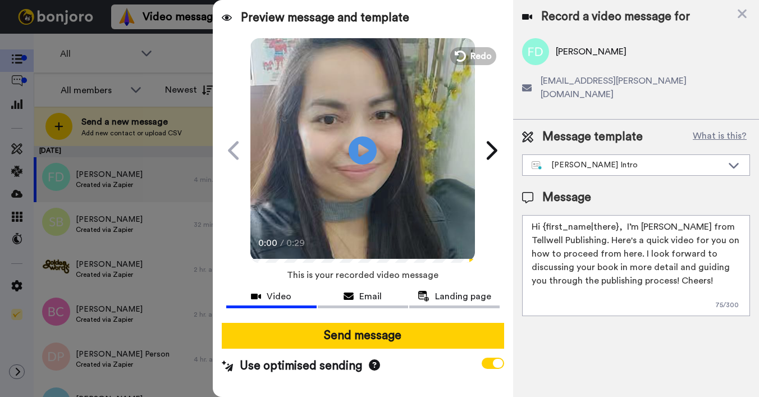
drag, startPoint x: 543, startPoint y: 214, endPoint x: 616, endPoint y: 215, distance: 73.5
click at [616, 215] on textarea "Hi {first_name|there}, I’m Joe from Tellwell Publishing. Here's a quick video f…" at bounding box center [636, 265] width 228 height 101
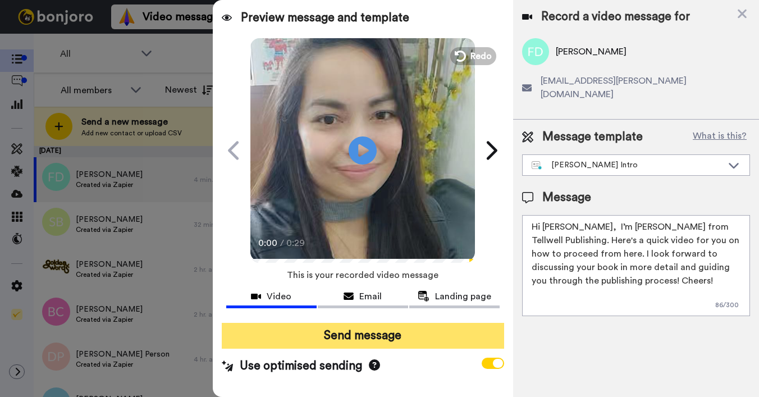
type textarea "Hi Frances, I’m Joe from Tellwell Publishing. Here's a quick video for you on h…"
click at [407, 338] on button "Send message" at bounding box center [363, 336] width 282 height 26
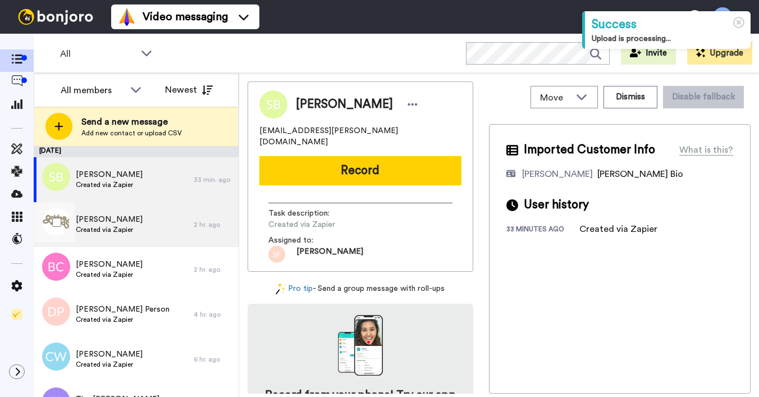
click at [127, 237] on div "[PERSON_NAME] Created via Zapier" at bounding box center [114, 224] width 160 height 45
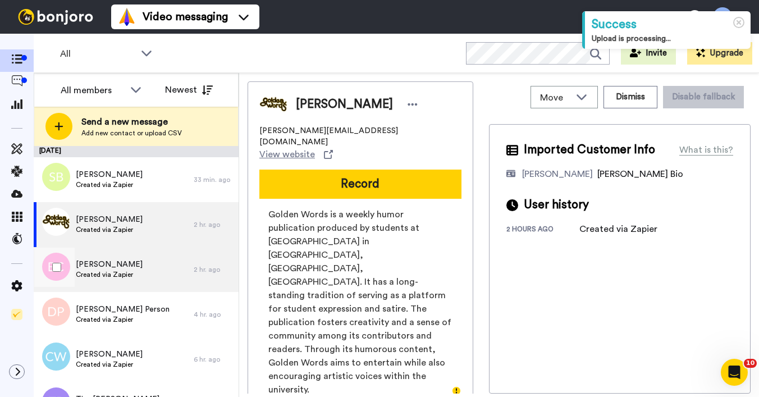
click at [121, 264] on span "[PERSON_NAME]" at bounding box center [109, 264] width 67 height 11
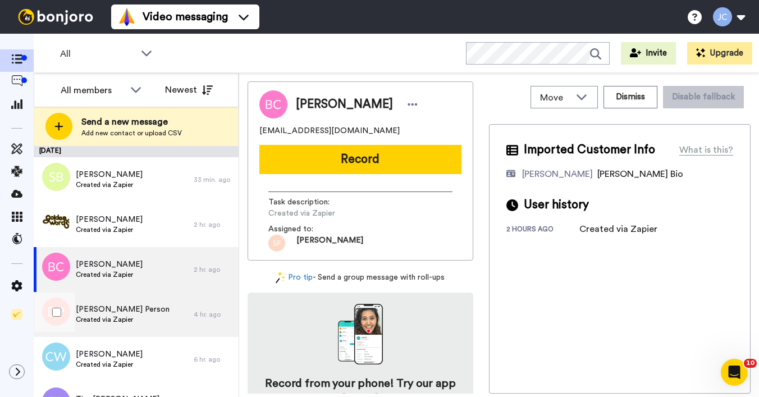
click at [122, 313] on span "[PERSON_NAME] Person" at bounding box center [123, 309] width 94 height 11
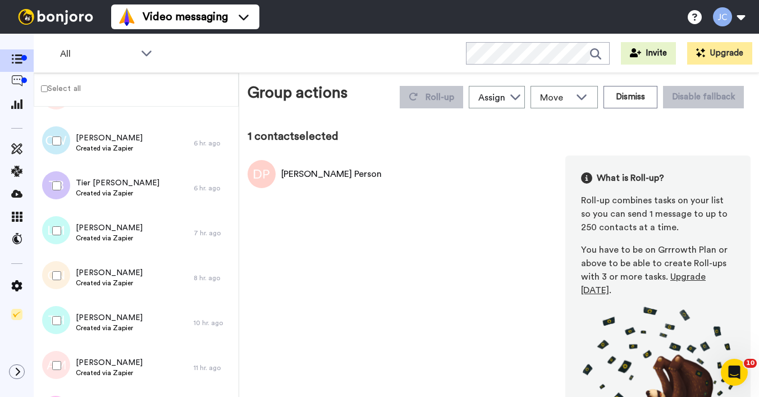
scroll to position [181, 0]
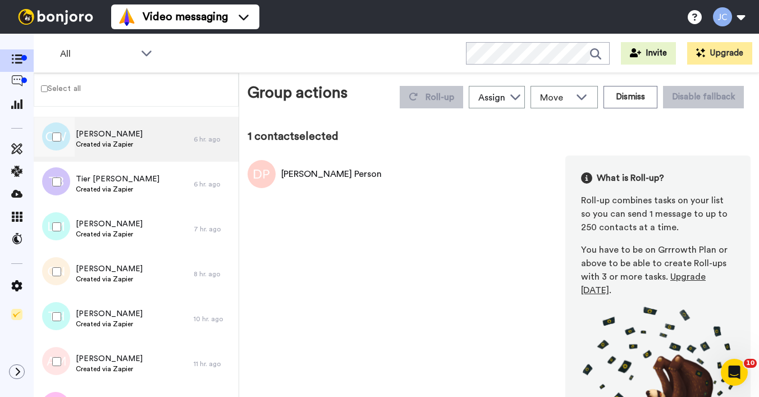
click at [116, 151] on div "[PERSON_NAME] Created via Zapier" at bounding box center [114, 139] width 160 height 45
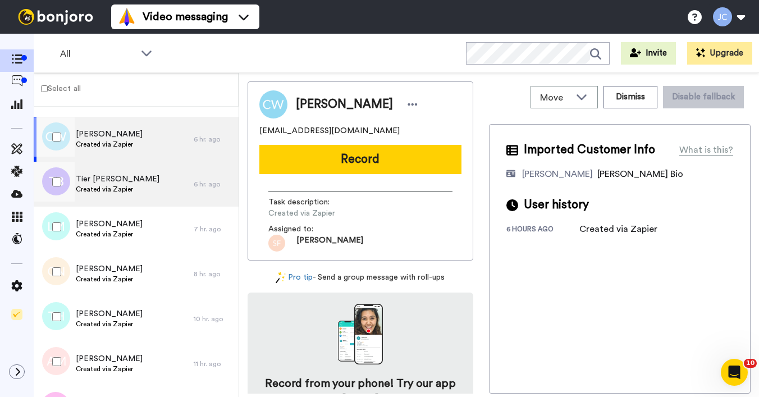
click at [107, 183] on span "Tier [PERSON_NAME]" at bounding box center [118, 178] width 84 height 11
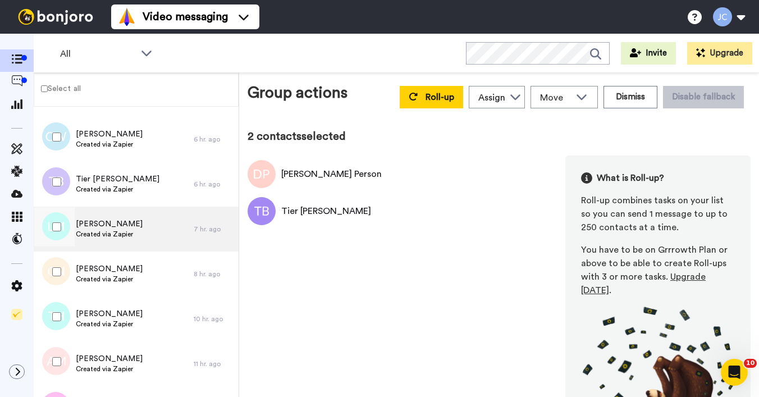
click at [99, 230] on span "Created via Zapier" at bounding box center [109, 233] width 67 height 9
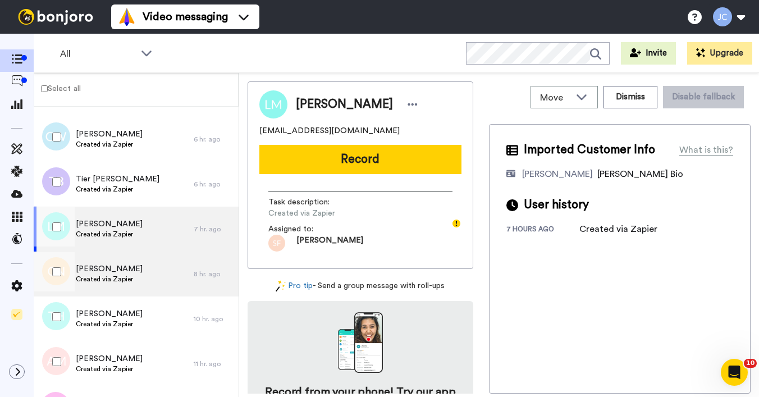
click at [94, 283] on span "Created via Zapier" at bounding box center [109, 278] width 67 height 9
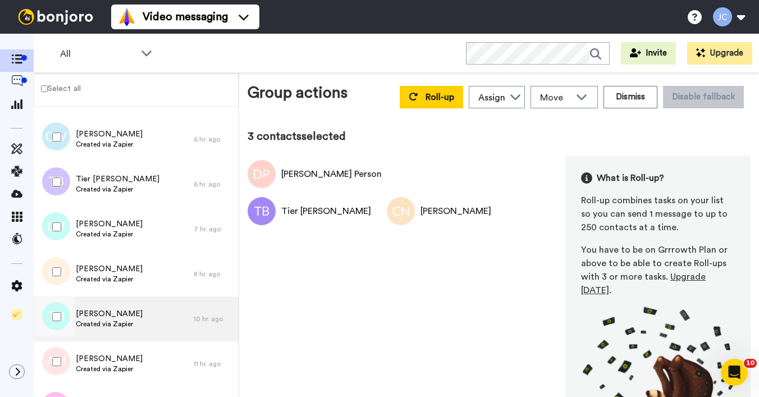
click at [100, 318] on span "[PERSON_NAME]" at bounding box center [109, 313] width 67 height 11
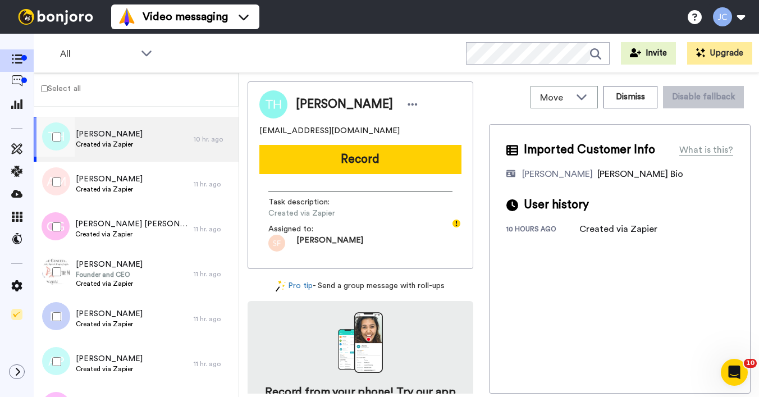
scroll to position [361, 0]
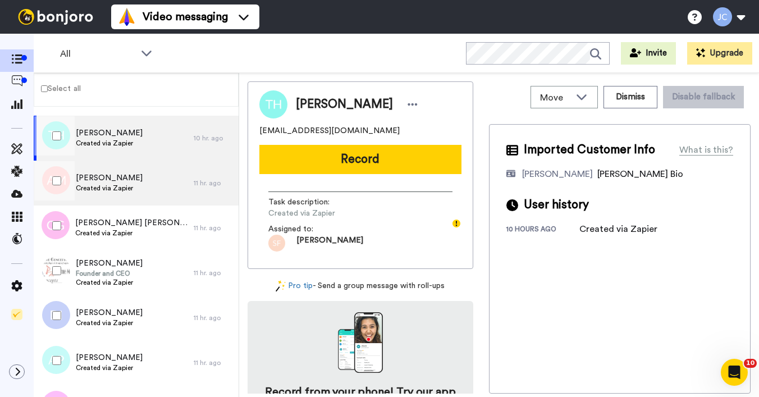
click at [107, 181] on span "[PERSON_NAME]" at bounding box center [109, 177] width 67 height 11
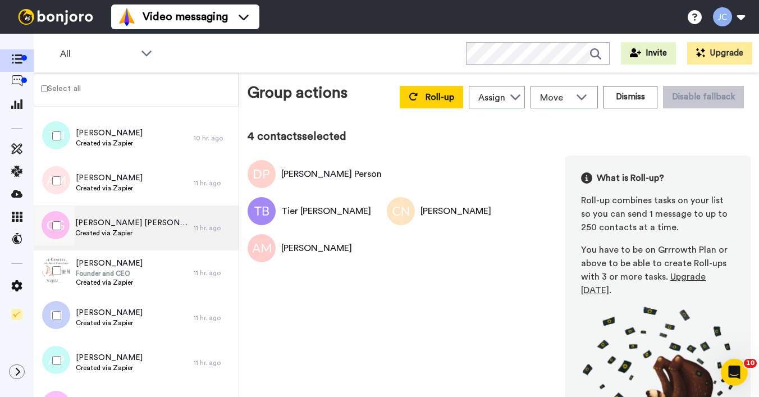
click at [98, 230] on span "Created via Zapier" at bounding box center [131, 232] width 113 height 9
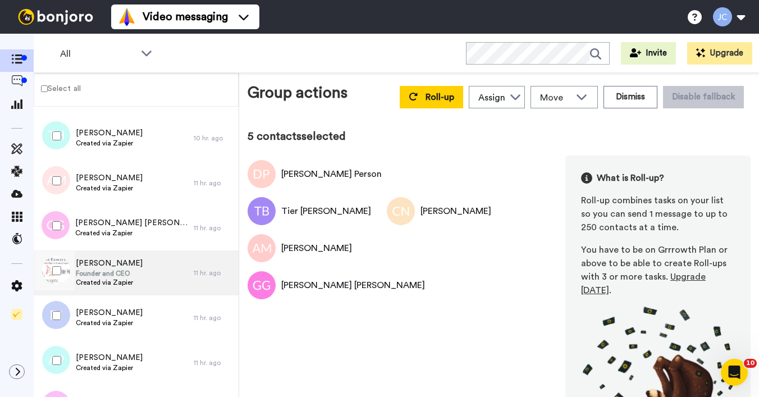
click at [104, 283] on span "Created via Zapier" at bounding box center [109, 282] width 67 height 9
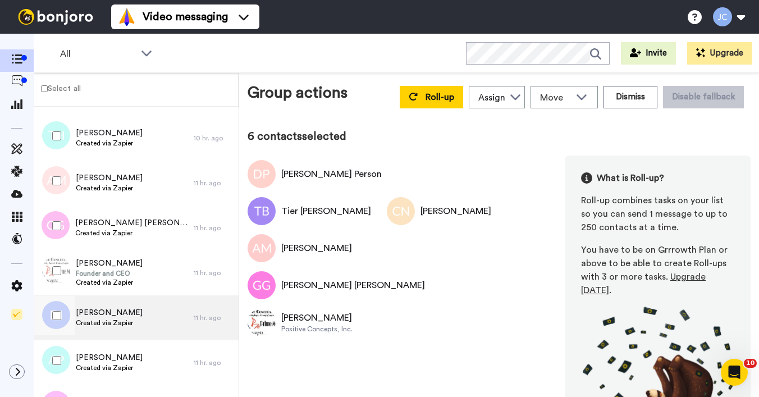
click at [103, 321] on span "Created via Zapier" at bounding box center [109, 322] width 67 height 9
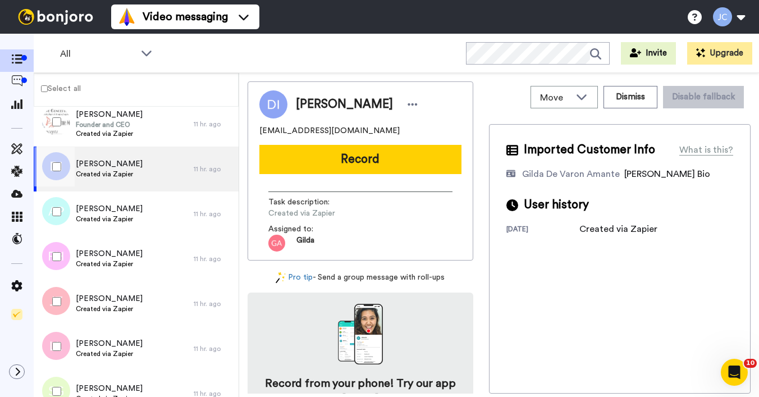
scroll to position [511, 0]
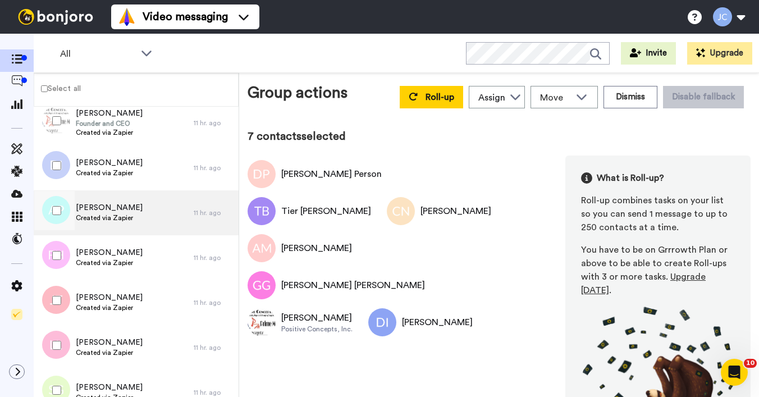
click at [102, 214] on span "Created via Zapier" at bounding box center [109, 217] width 67 height 9
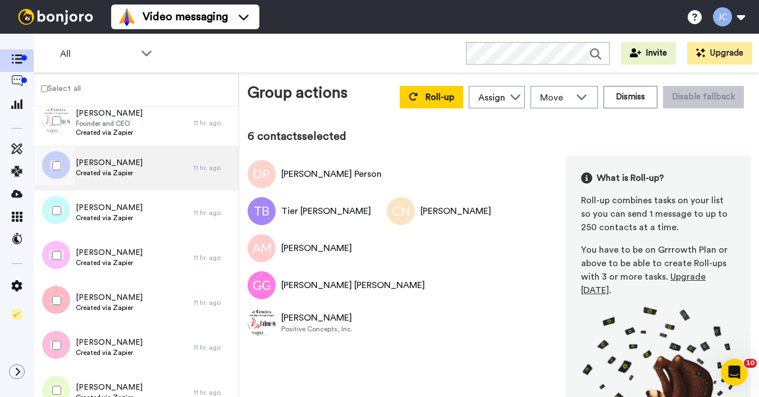
click at [100, 169] on span "Created via Zapier" at bounding box center [109, 172] width 67 height 9
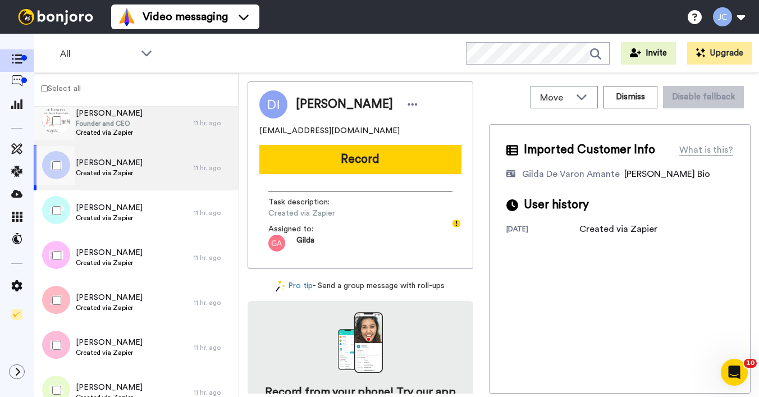
click at [103, 130] on span "Created via Zapier" at bounding box center [109, 132] width 67 height 9
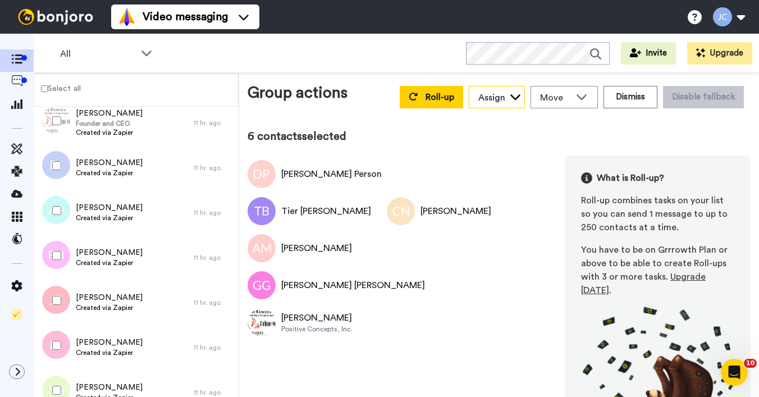
click at [489, 95] on div "Assign" at bounding box center [491, 97] width 27 height 13
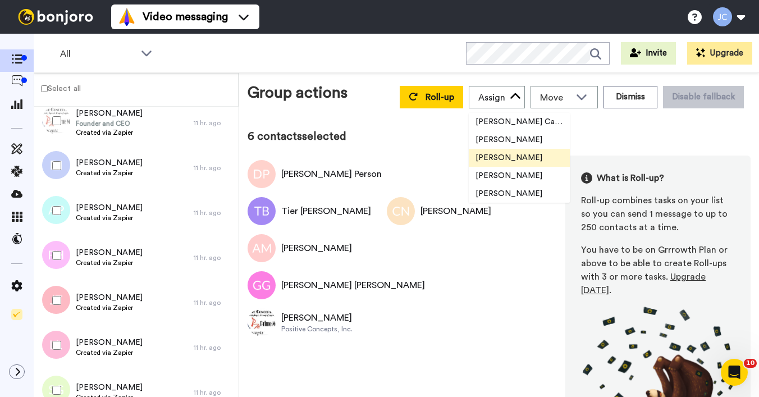
click at [484, 156] on span "[PERSON_NAME]" at bounding box center [508, 157] width 80 height 11
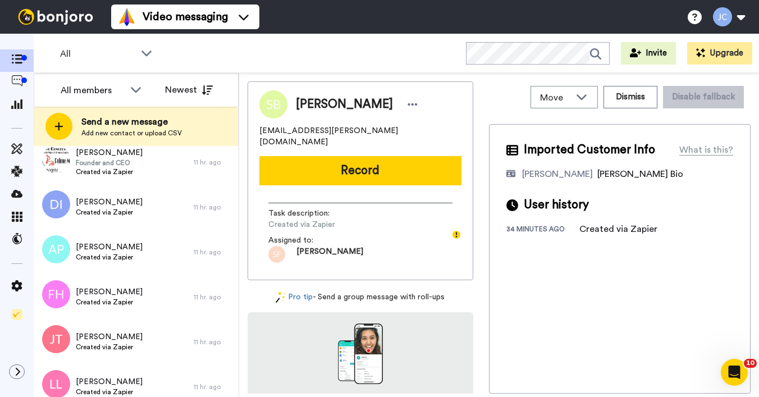
click at [131, 89] on icon at bounding box center [135, 89] width 13 height 11
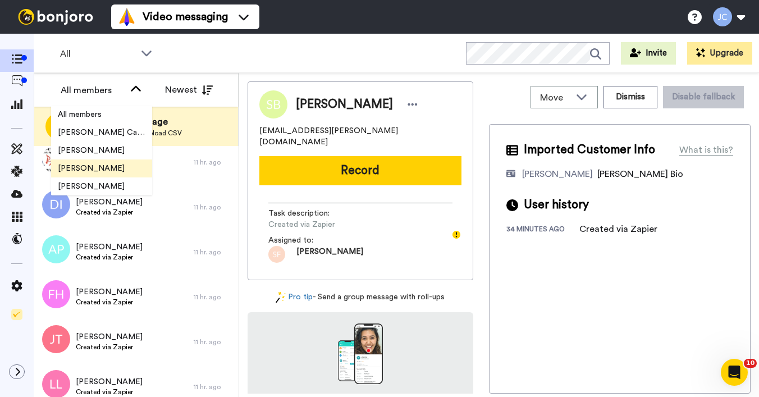
click at [97, 168] on span "[PERSON_NAME]" at bounding box center [91, 168] width 80 height 11
